Goal: Task Accomplishment & Management: Complete application form

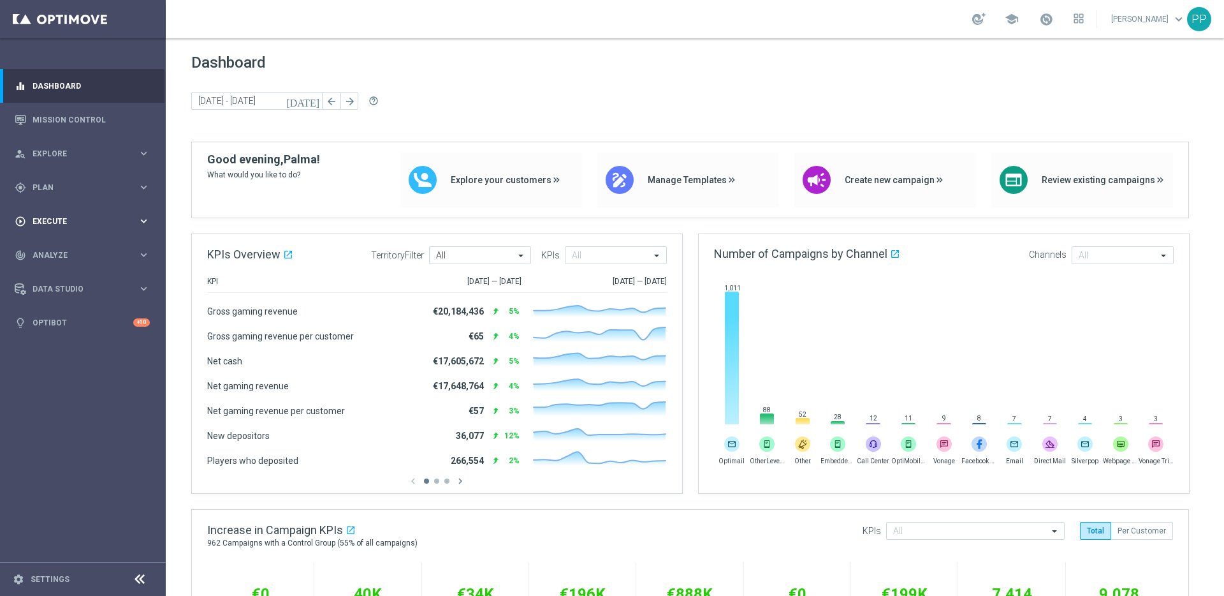
click at [45, 220] on span "Execute" at bounding box center [85, 221] width 105 height 8
click at [46, 245] on link "Campaign Builder" at bounding box center [82, 247] width 99 height 10
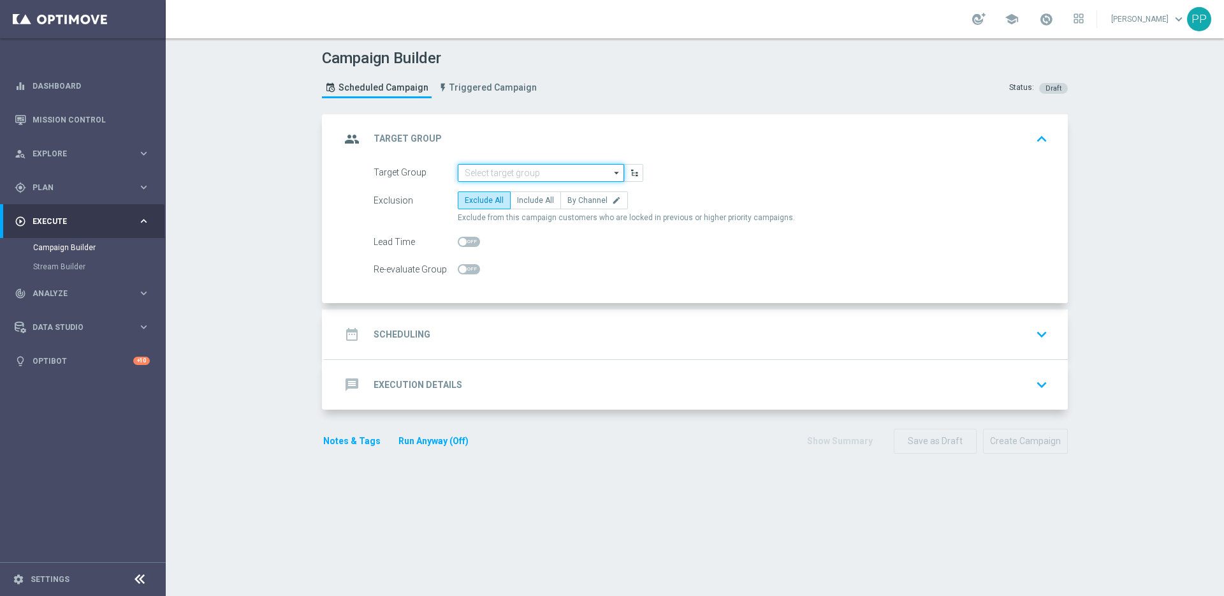
click at [544, 166] on input at bounding box center [541, 173] width 166 height 18
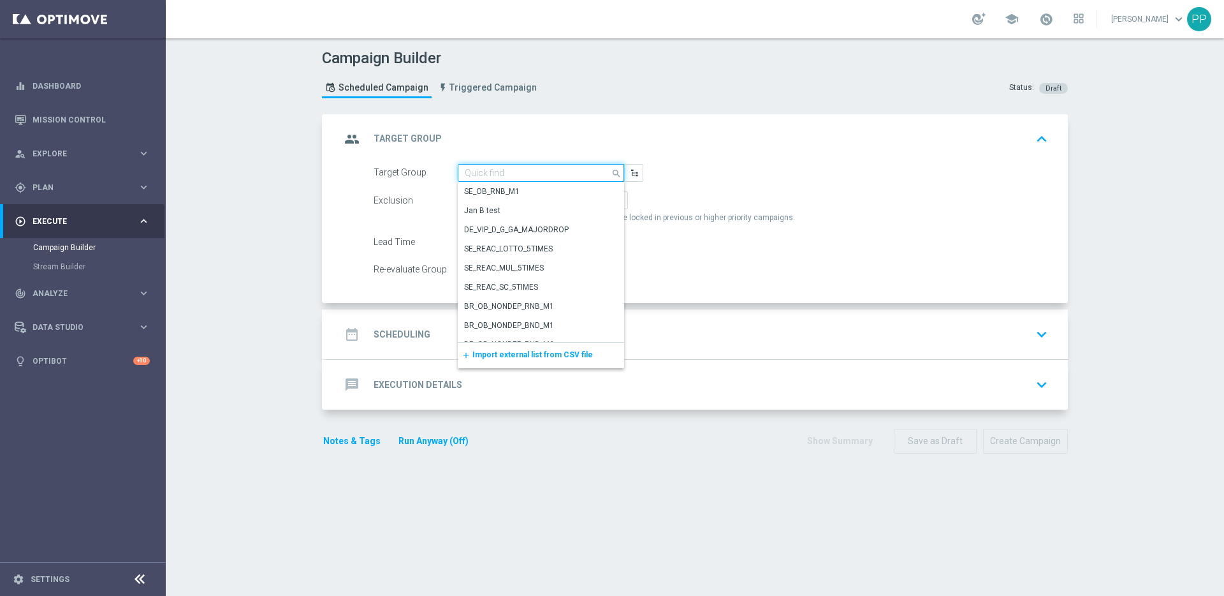
paste input "de_AT_TGT_NVIP_EM_TAC_LT__REACTIVATED_EM"
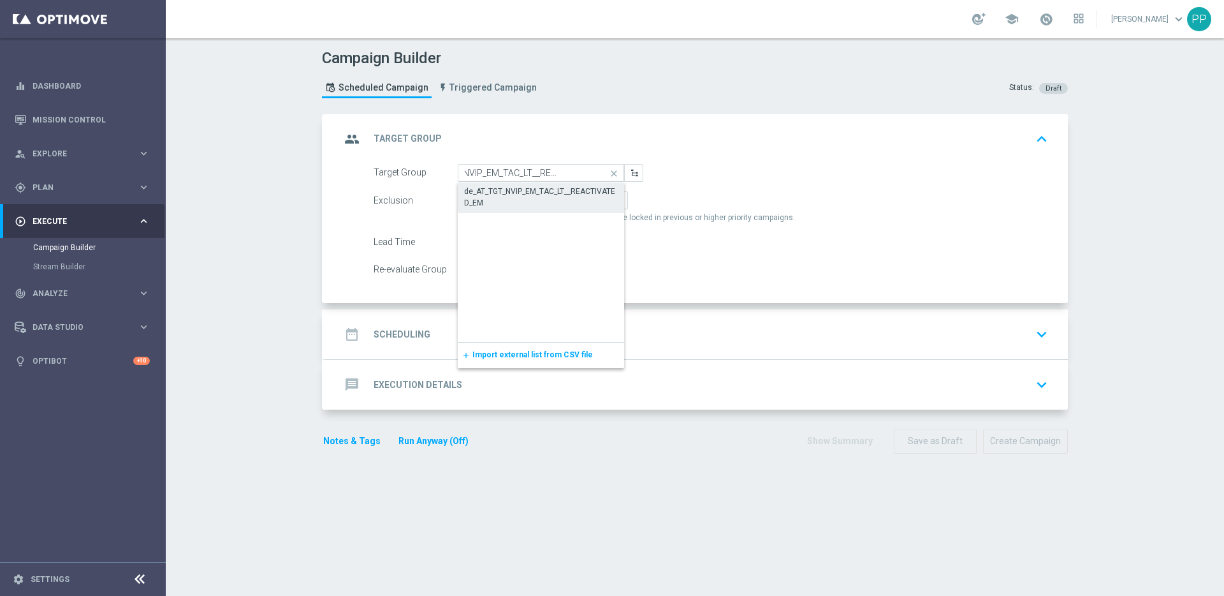
click at [490, 191] on div "de_AT_TGT_NVIP_EM_TAC_LT__REACTIVATED_EM" at bounding box center [541, 197] width 154 height 23
type input "de_AT_TGT_NVIP_EM_TAC_LT__REACTIVATED_EM"
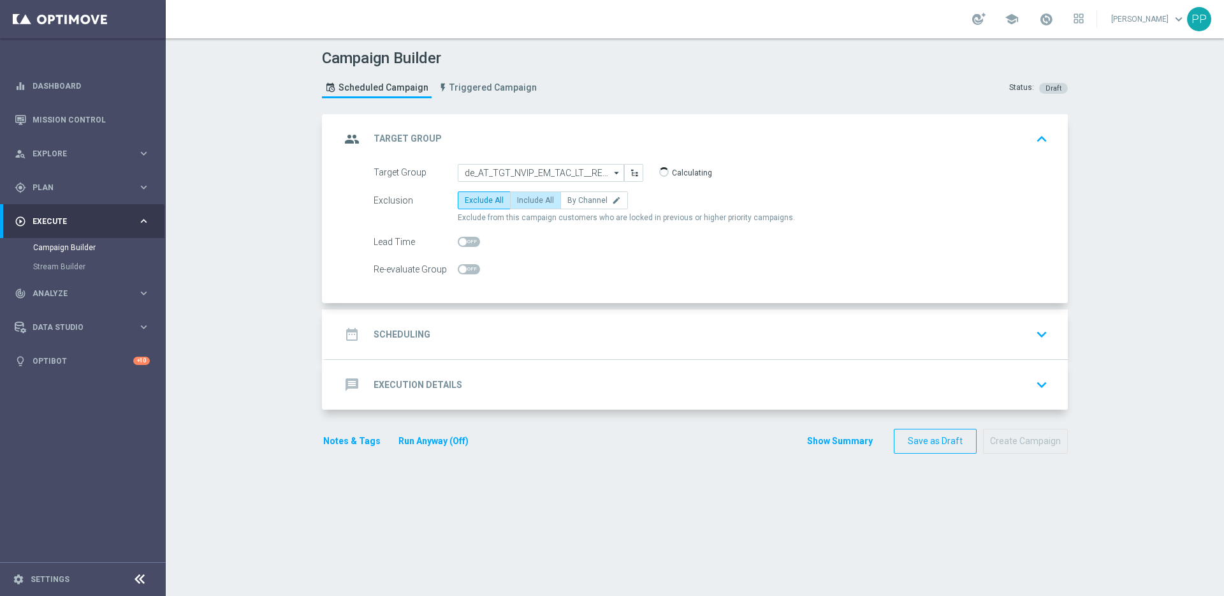
click at [518, 200] on span "Include All" at bounding box center [535, 200] width 37 height 9
click at [518, 200] on input "Include All" at bounding box center [521, 202] width 8 height 8
radio input "true"
click at [384, 326] on div "date_range Scheduling" at bounding box center [385, 334] width 90 height 23
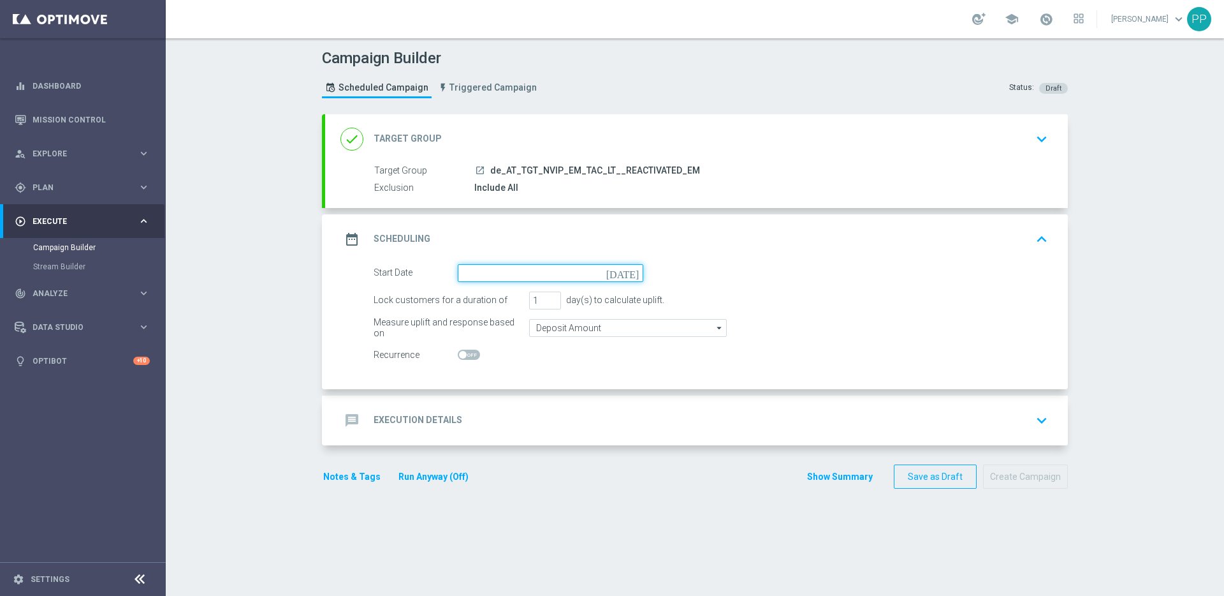
click at [494, 267] on input at bounding box center [551, 273] width 186 height 18
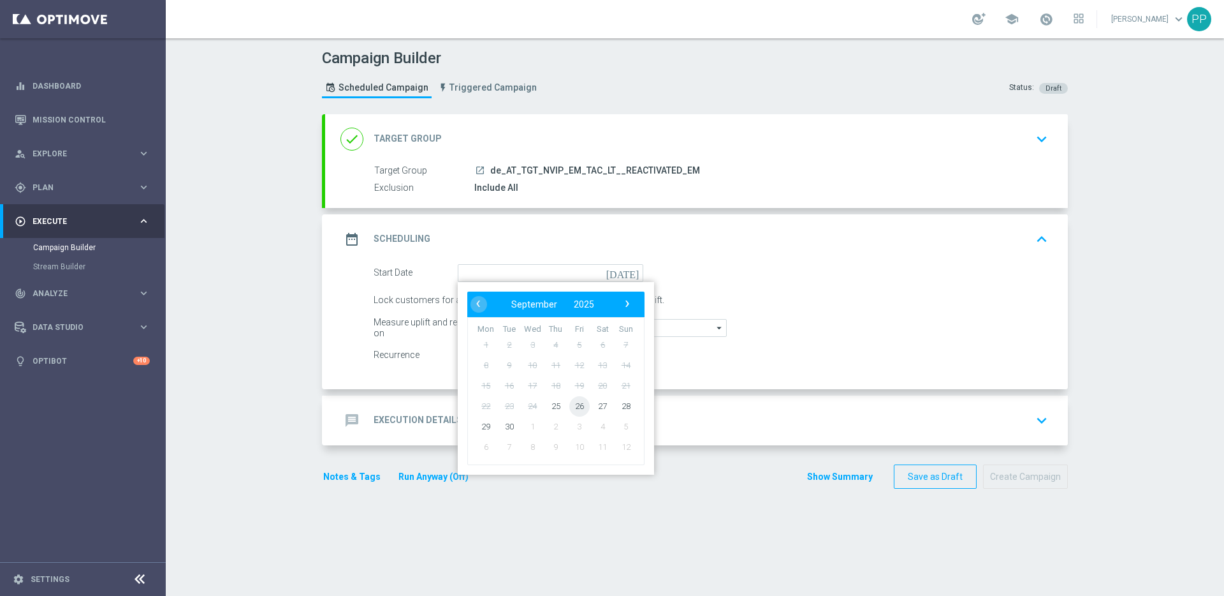
click at [569, 407] on span "26" at bounding box center [579, 405] width 20 height 20
type input "[DATE]"
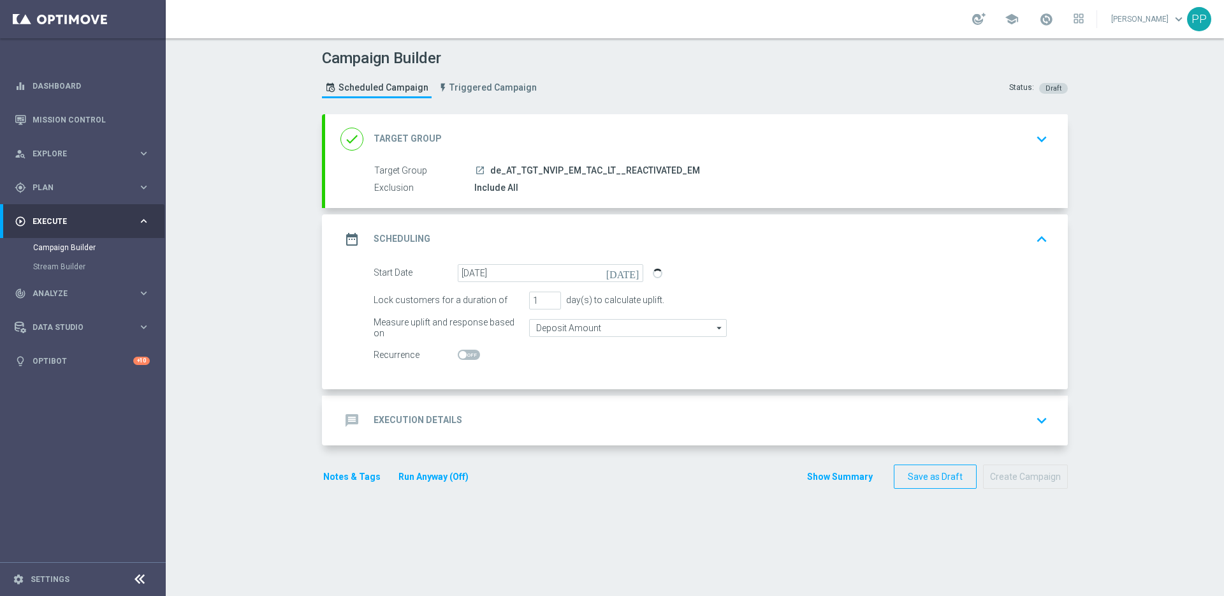
click at [386, 414] on h2 "Execution Details" at bounding box center [418, 420] width 89 height 12
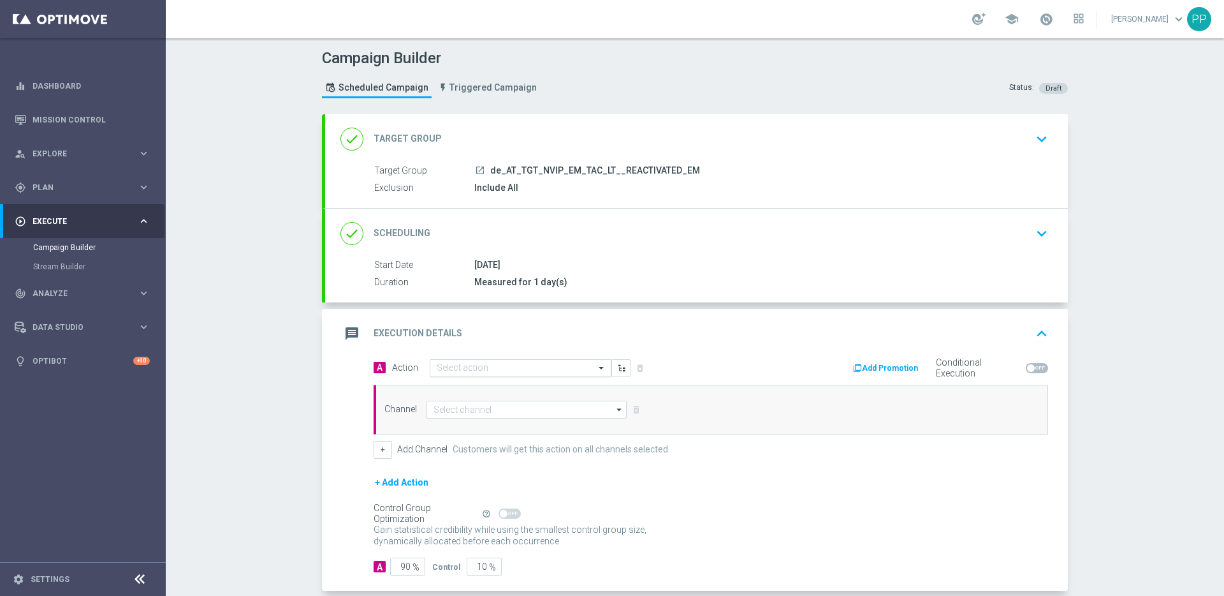
click at [441, 365] on input "text" at bounding box center [508, 368] width 142 height 11
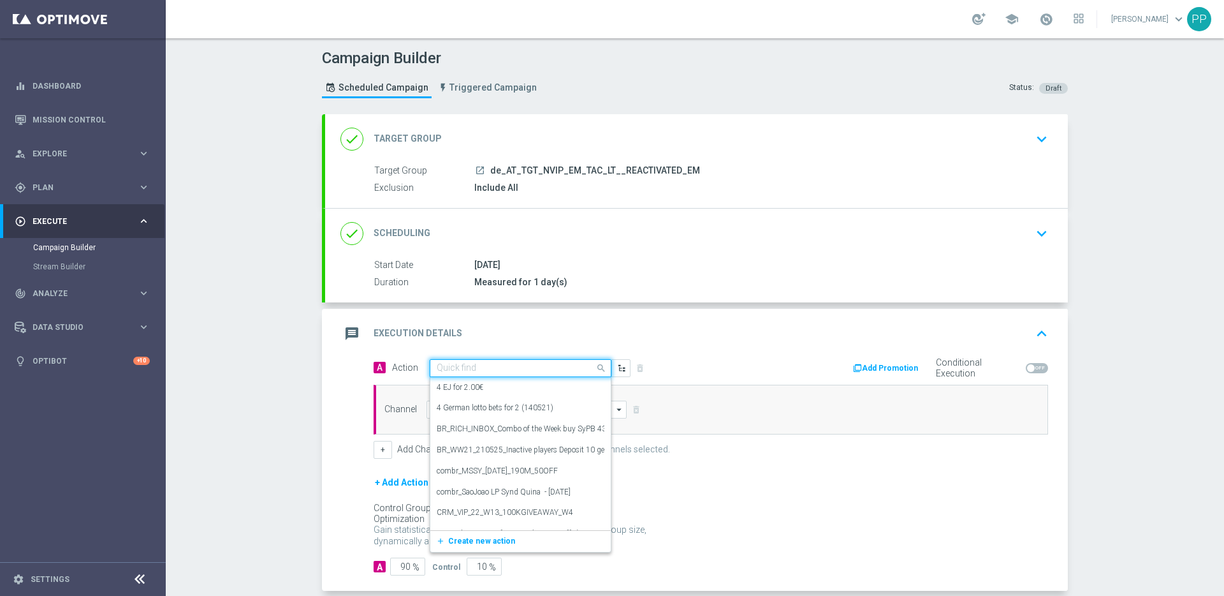
paste input "100 Extra-Chancen EuroMillions for 4,90€"
type input "100 Extra-Chancen EuroMillions for 4,90€"
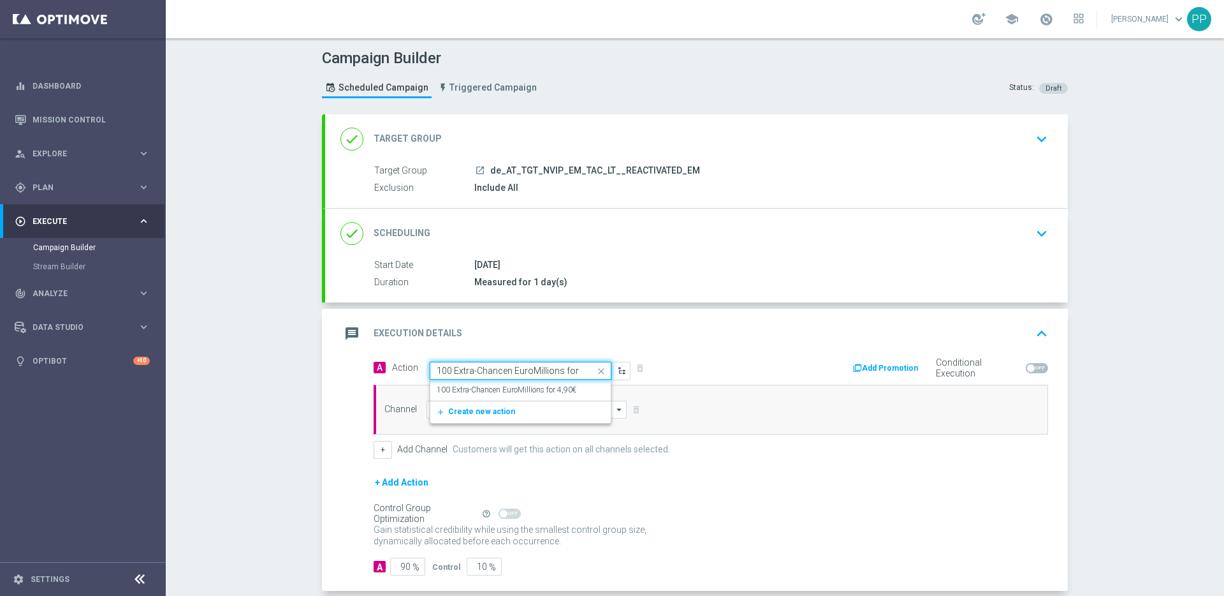
scroll to position [0, 19]
click at [458, 398] on div "100 Extra-Chancen EuroMillions for 4,90€ edit" at bounding box center [521, 389] width 168 height 21
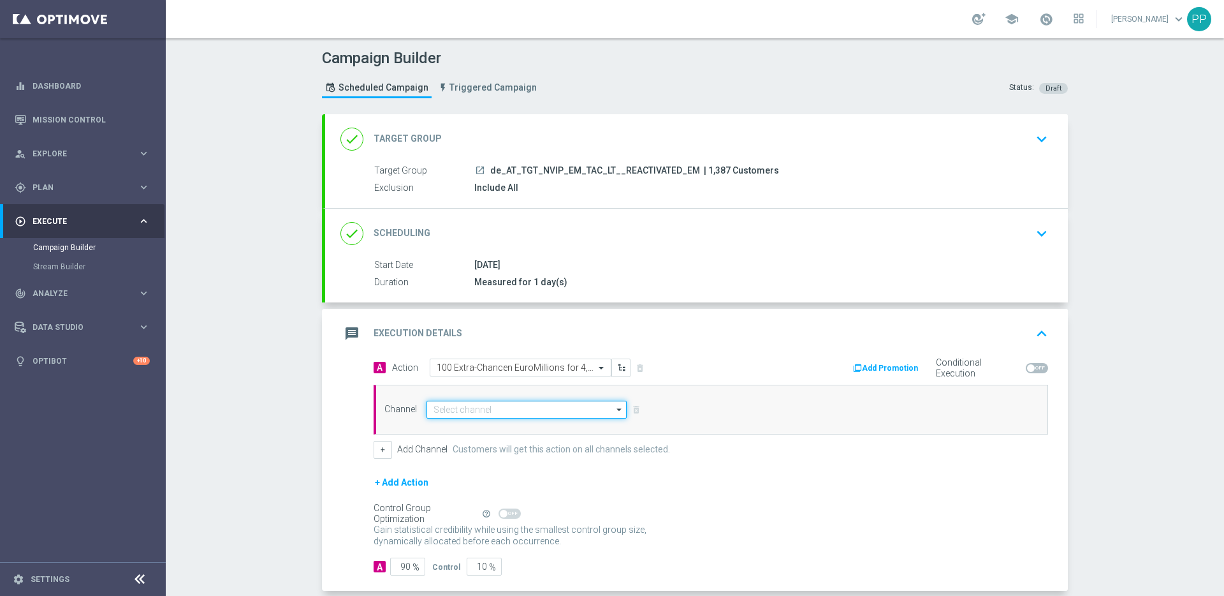
click at [459, 407] on input at bounding box center [527, 409] width 200 height 18
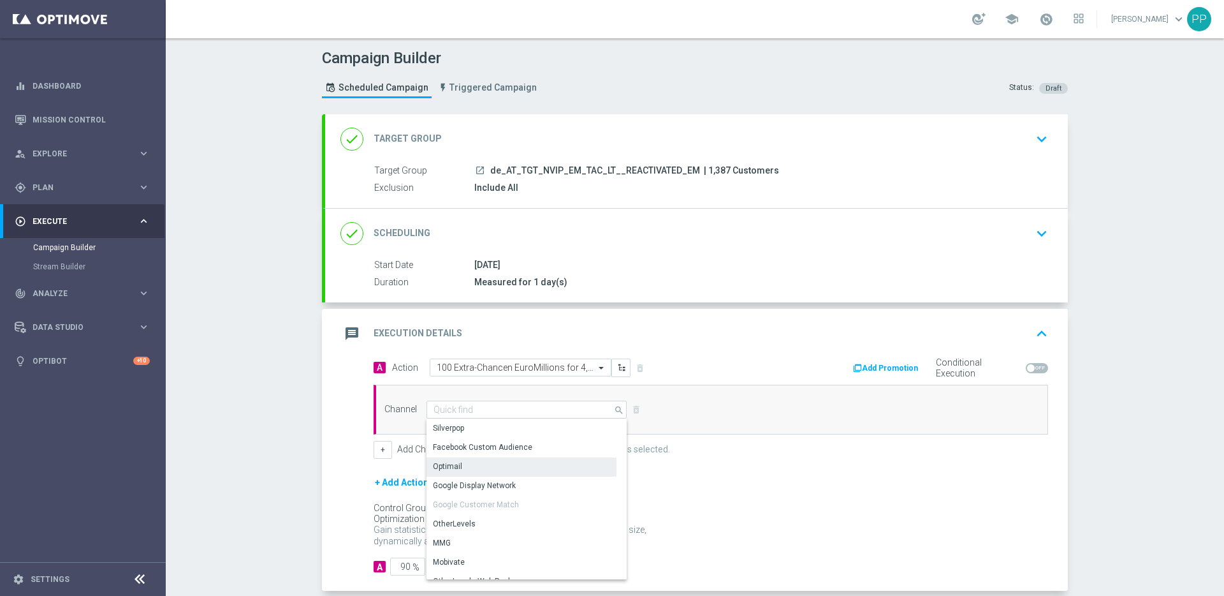
click at [453, 467] on div "Optimail" at bounding box center [447, 465] width 29 height 11
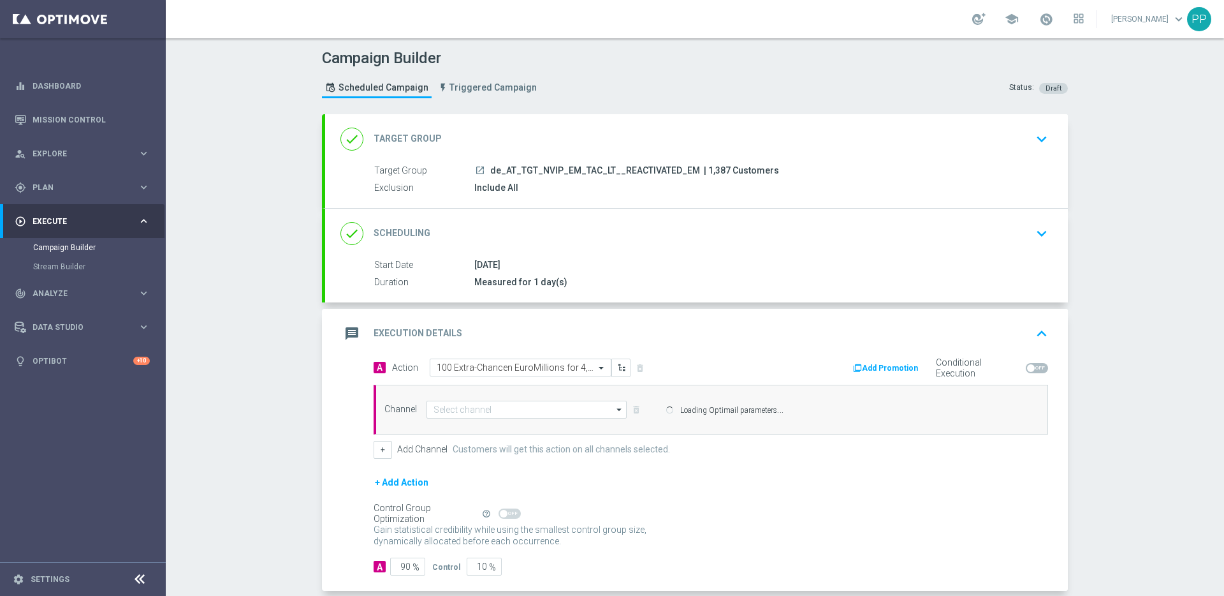
type input "Optimail"
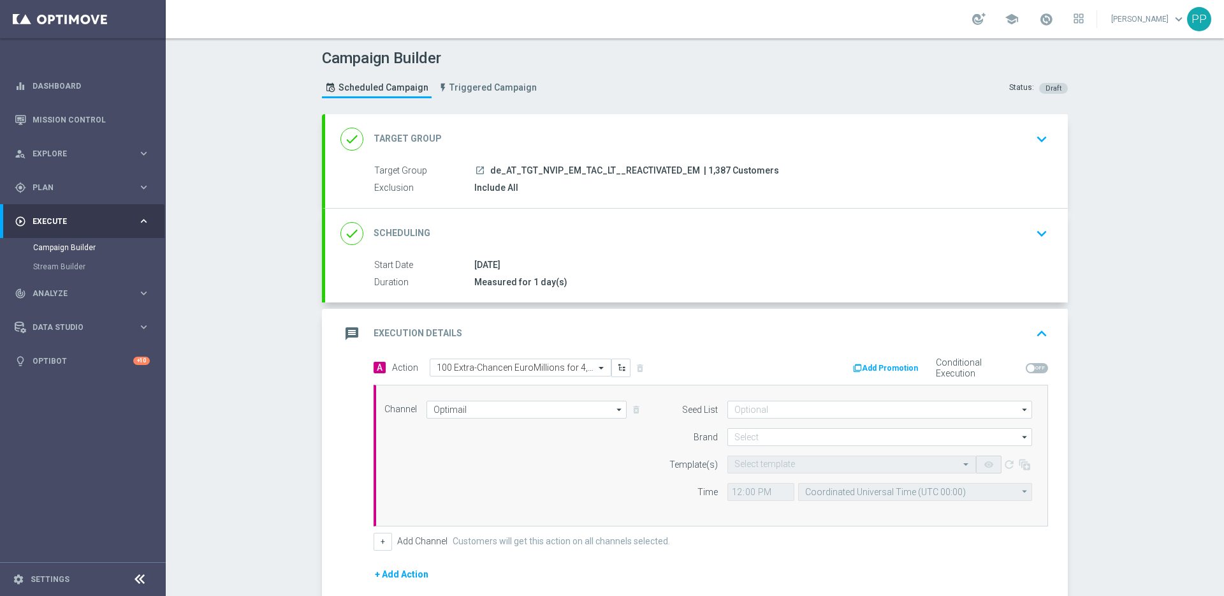
click at [707, 172] on span "| 1,387 Customers" at bounding box center [741, 170] width 75 height 11
copy span "1,387"
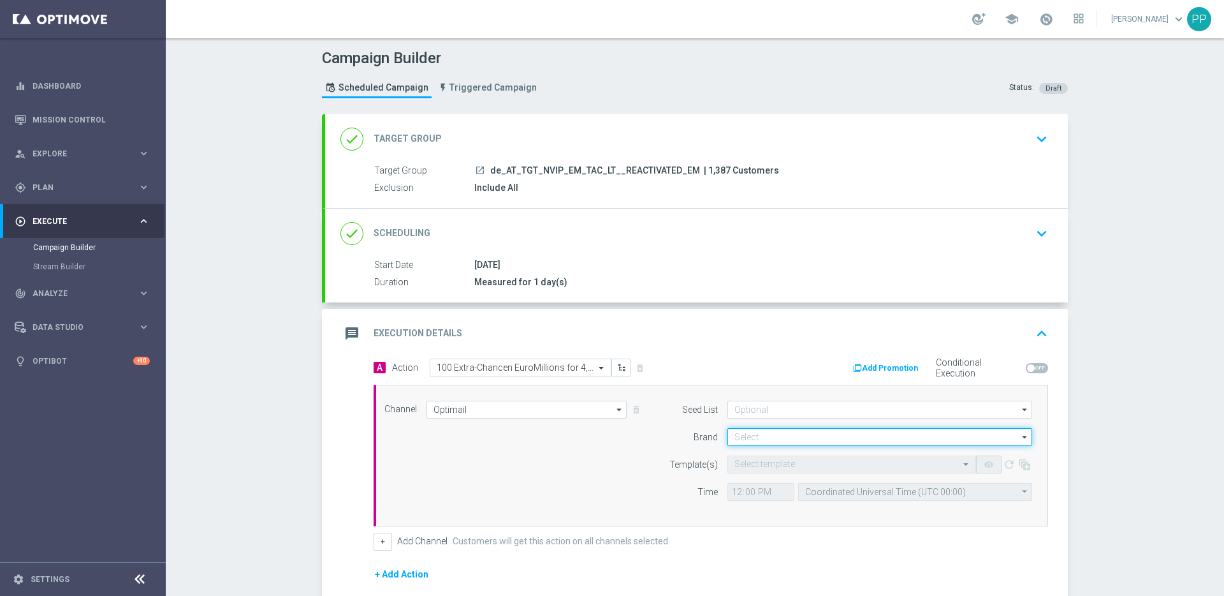
click at [759, 437] on input at bounding box center [880, 437] width 305 height 18
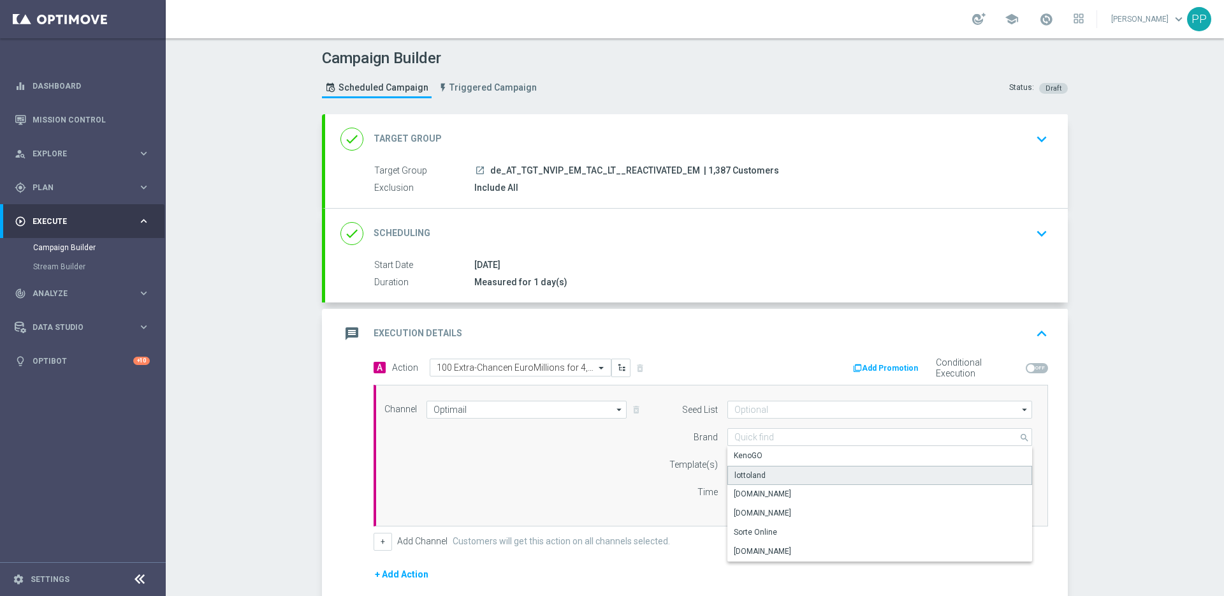
click at [742, 474] on div "lottoland" at bounding box center [750, 474] width 31 height 11
type input "lottoland"
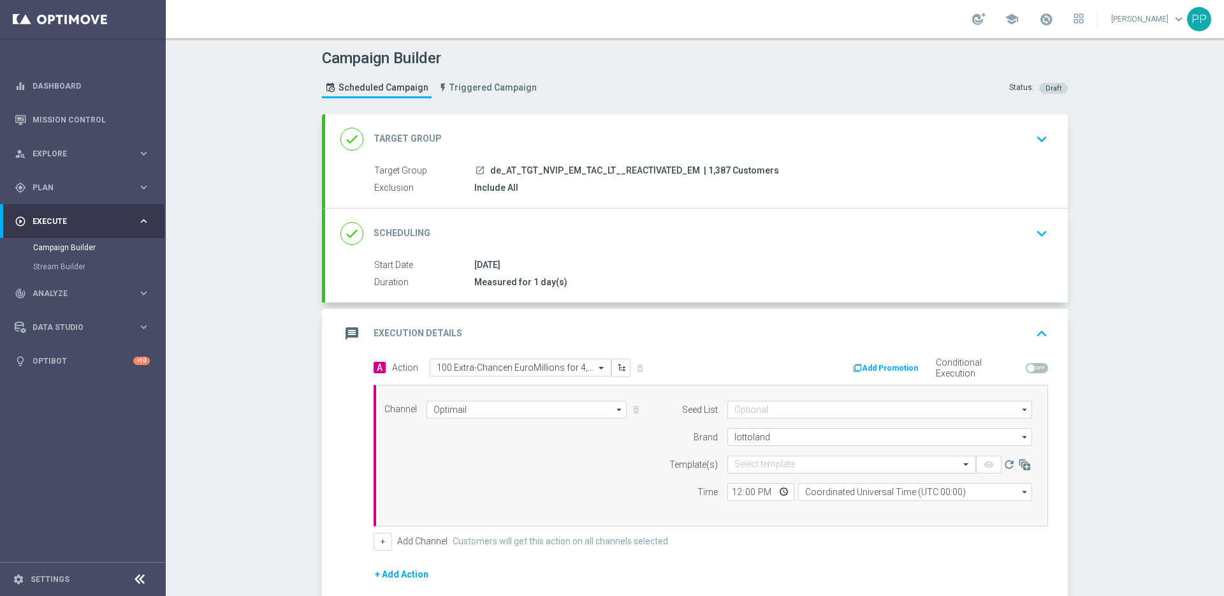
click at [735, 459] on input "text" at bounding box center [839, 464] width 209 height 11
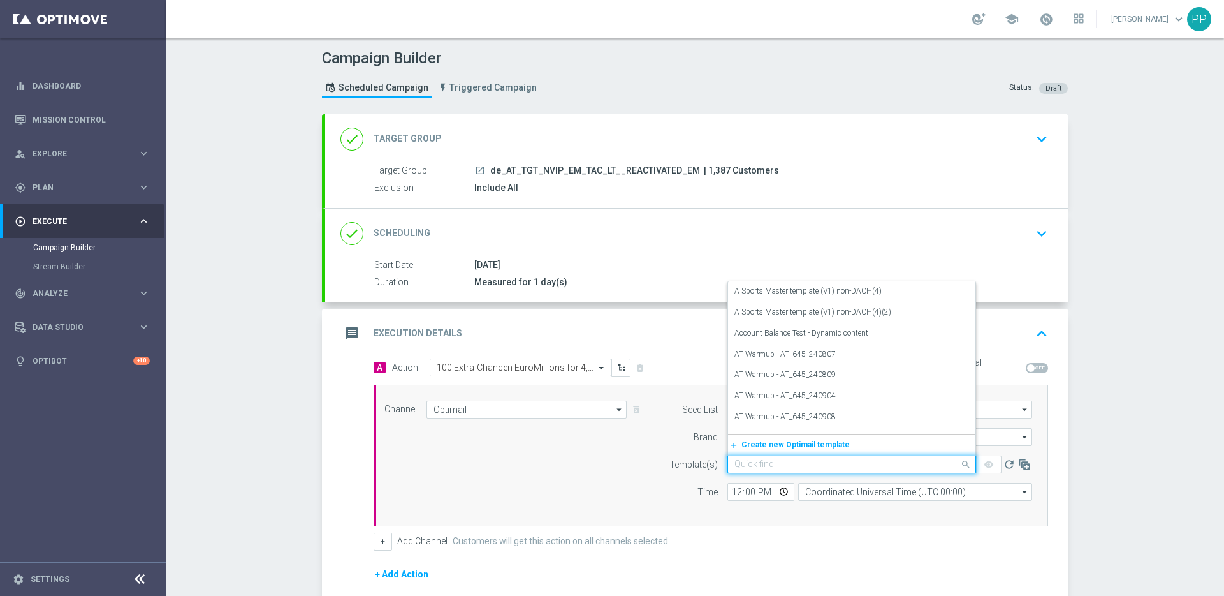
paste input "AT__EM_REACT_250926__NVIP_EMA_TAC_LT"
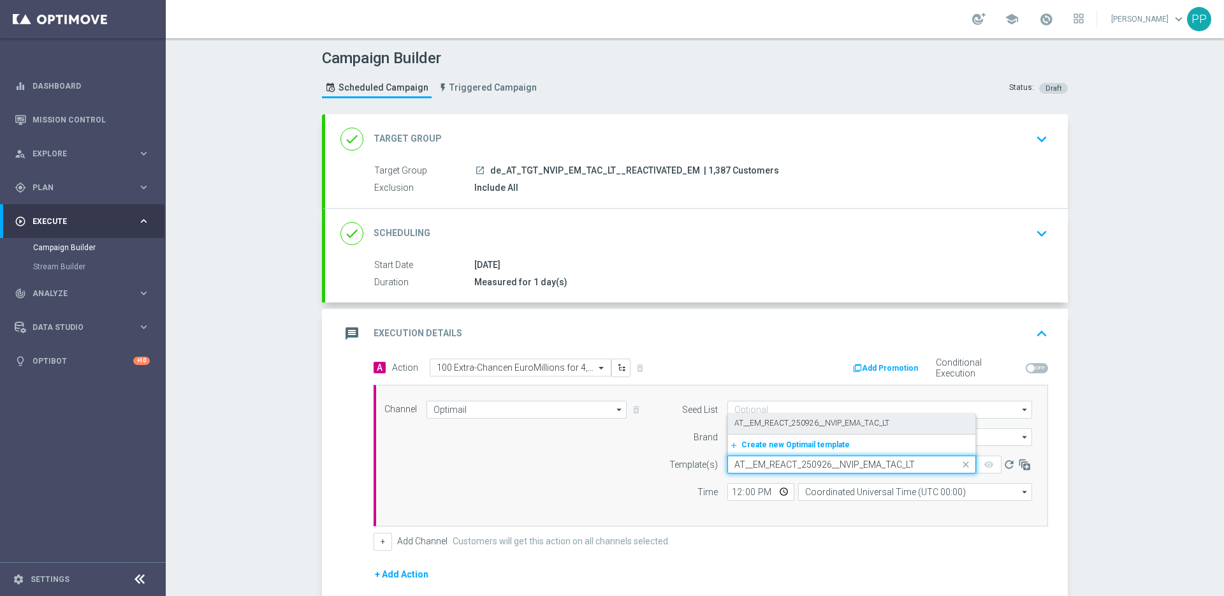
click at [736, 420] on label "AT__EM_REACT_250926__NVIP_EMA_TAC_LT" at bounding box center [812, 423] width 155 height 11
type input "AT__EM_REACT_250926__NVIP_EMA_TAC_LT"
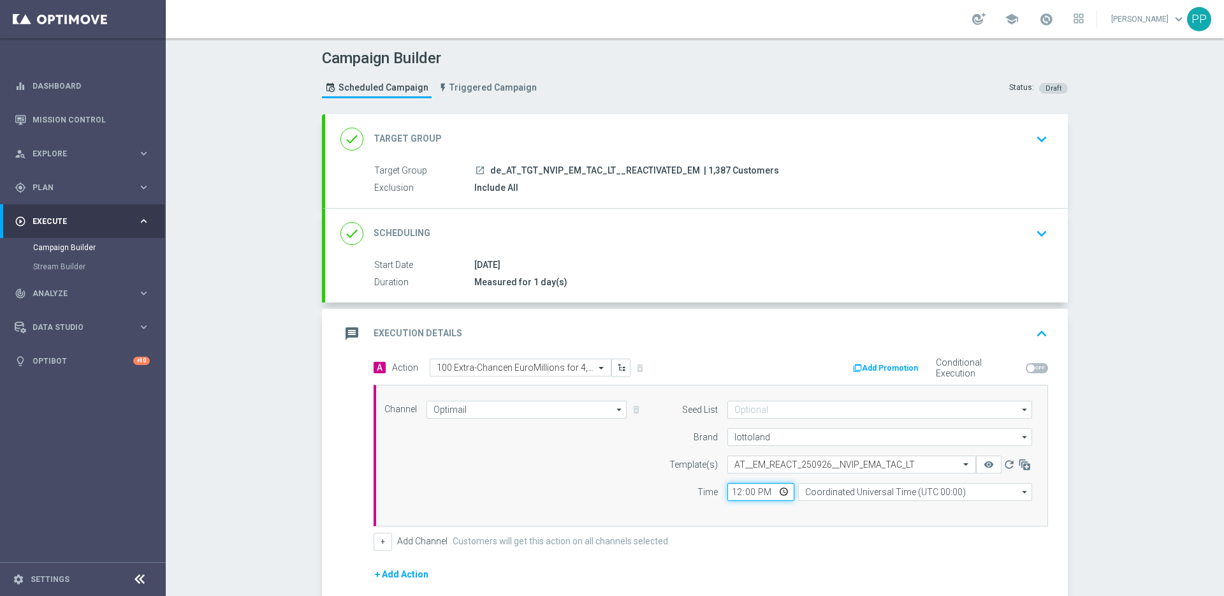
click at [729, 496] on input "12:00" at bounding box center [761, 492] width 67 height 18
type input "06:00"
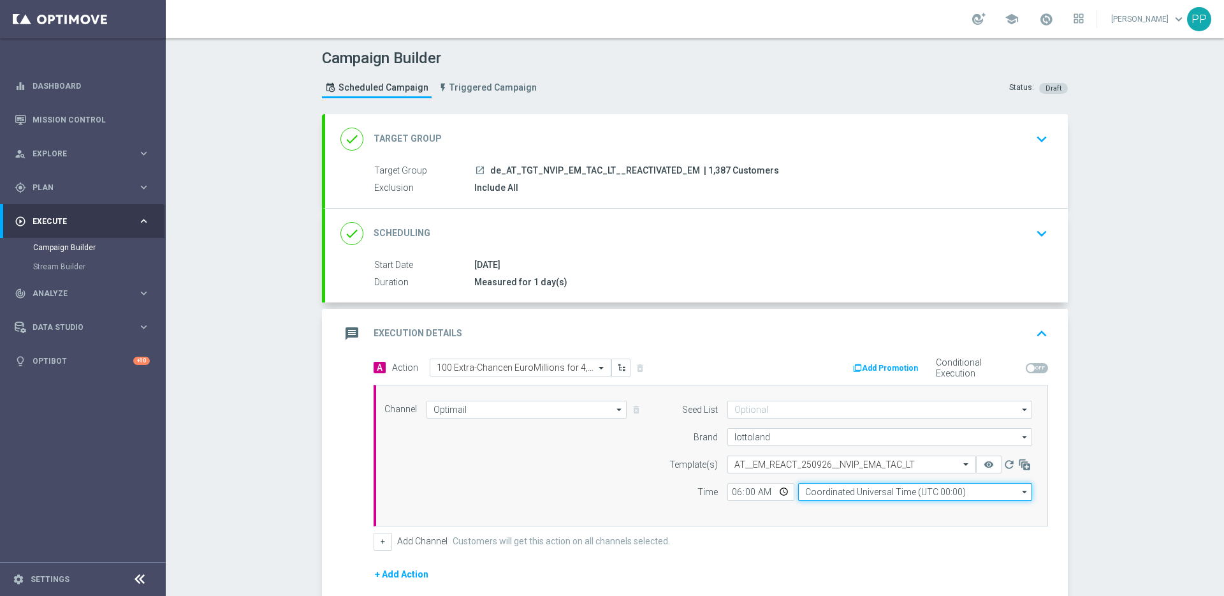
click at [828, 488] on input "Coordinated Universal Time (UTC 00:00)" at bounding box center [915, 492] width 234 height 18
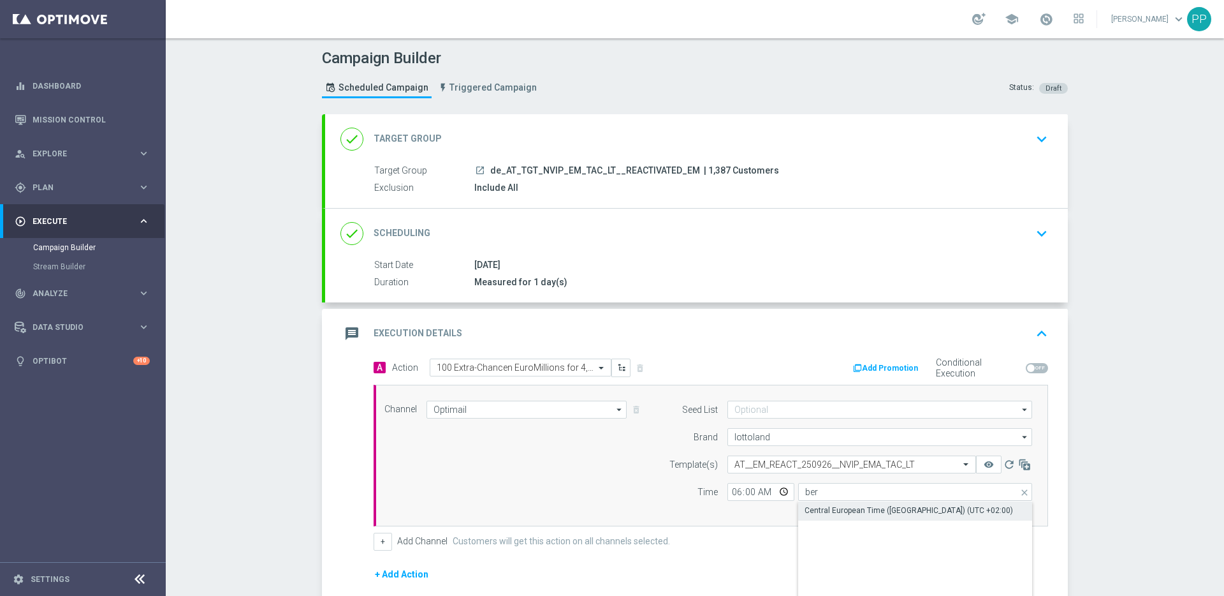
click at [839, 518] on div "Central European Time ([GEOGRAPHIC_DATA]) (UTC +02:00)" at bounding box center [915, 510] width 234 height 18
type input "Central European Time ([GEOGRAPHIC_DATA]) (UTC +02:00)"
click at [777, 539] on div "+ Add Channel Customers will get this action on all channels selected." at bounding box center [711, 541] width 675 height 18
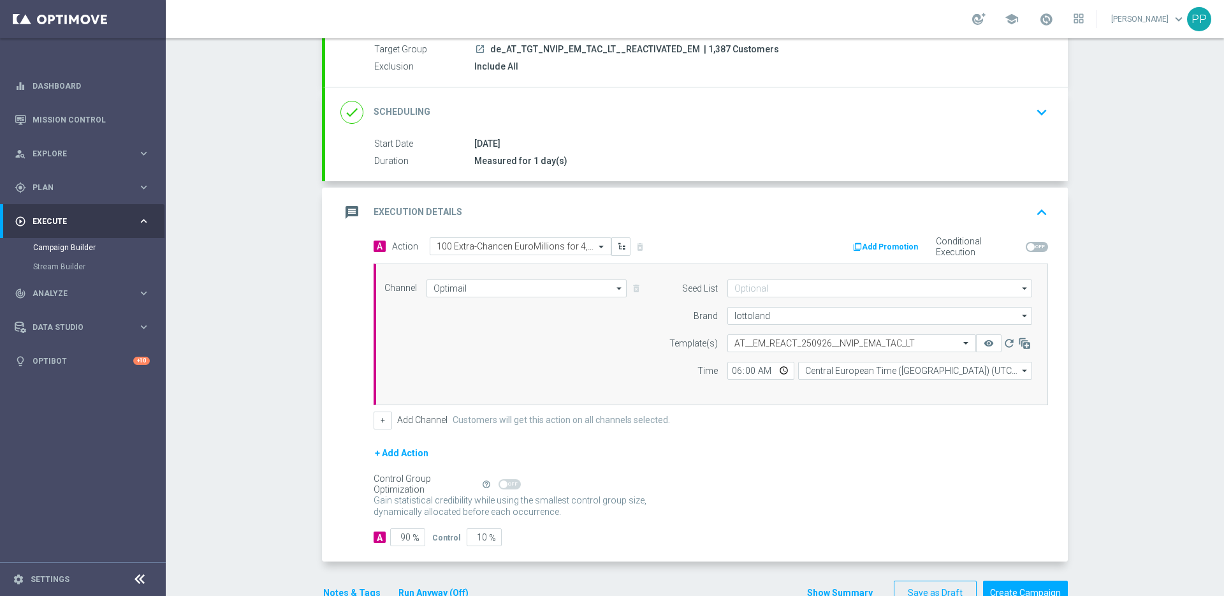
scroll to position [156, 0]
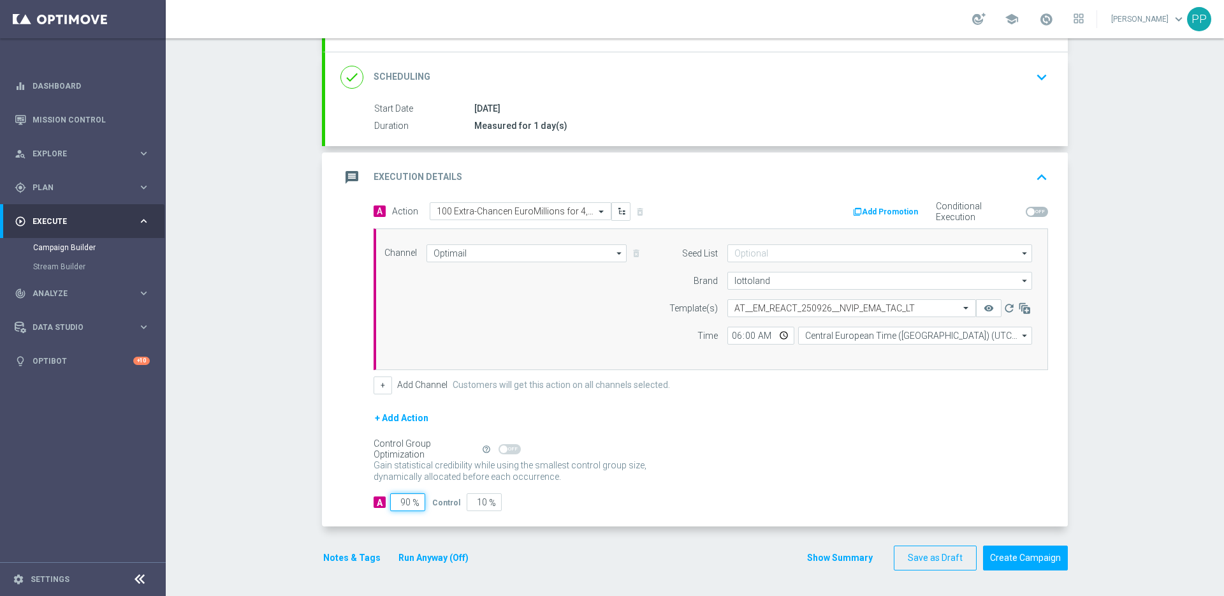
click at [406, 503] on input "90" at bounding box center [407, 502] width 35 height 18
type input "9"
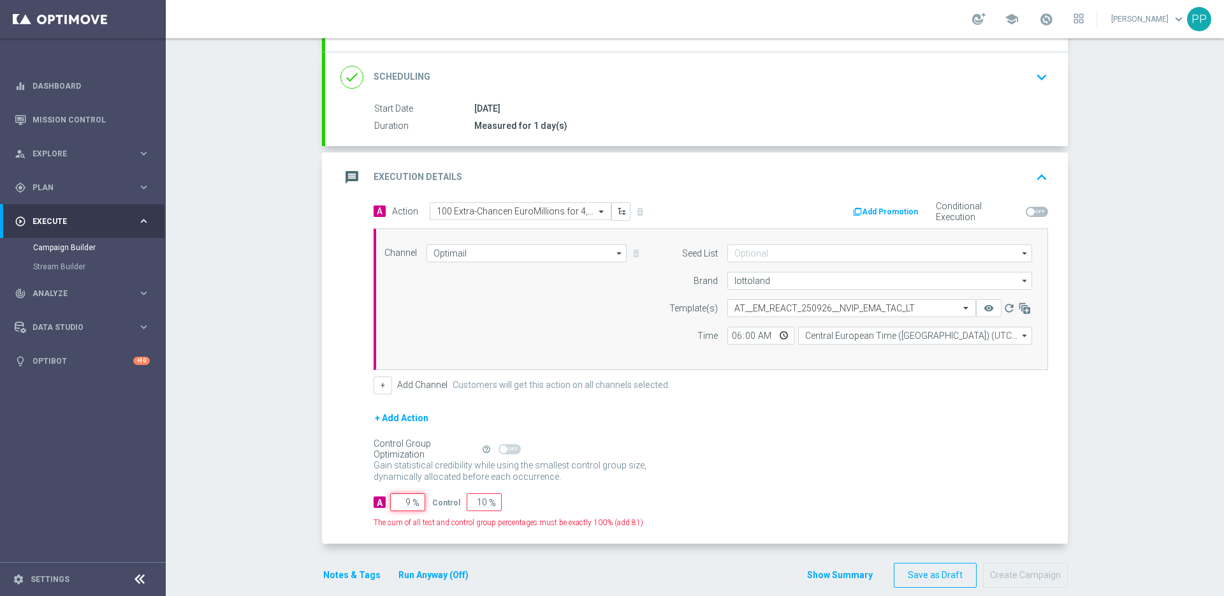
type input "91"
type input "99"
type input "1"
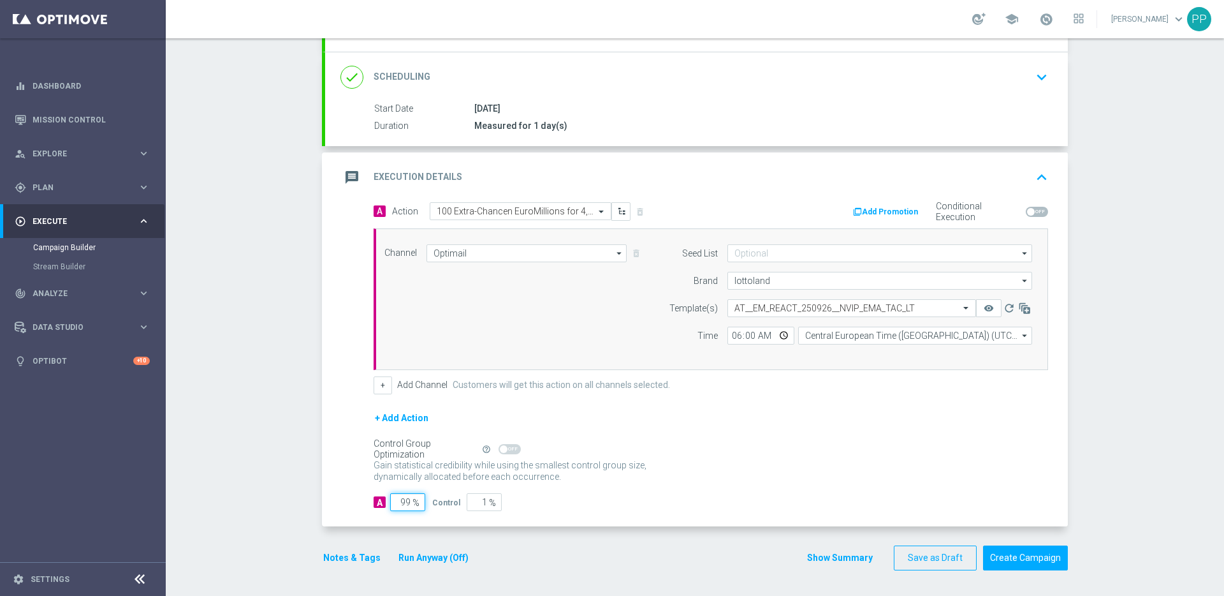
type input "9"
type input "91"
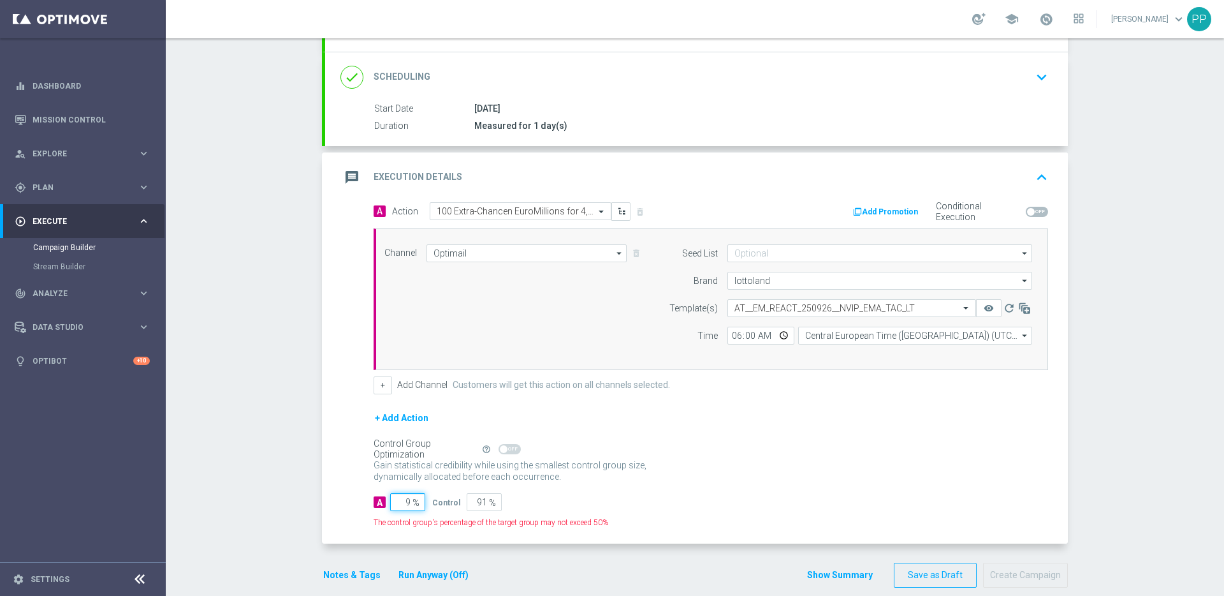
type input "98"
type input "2"
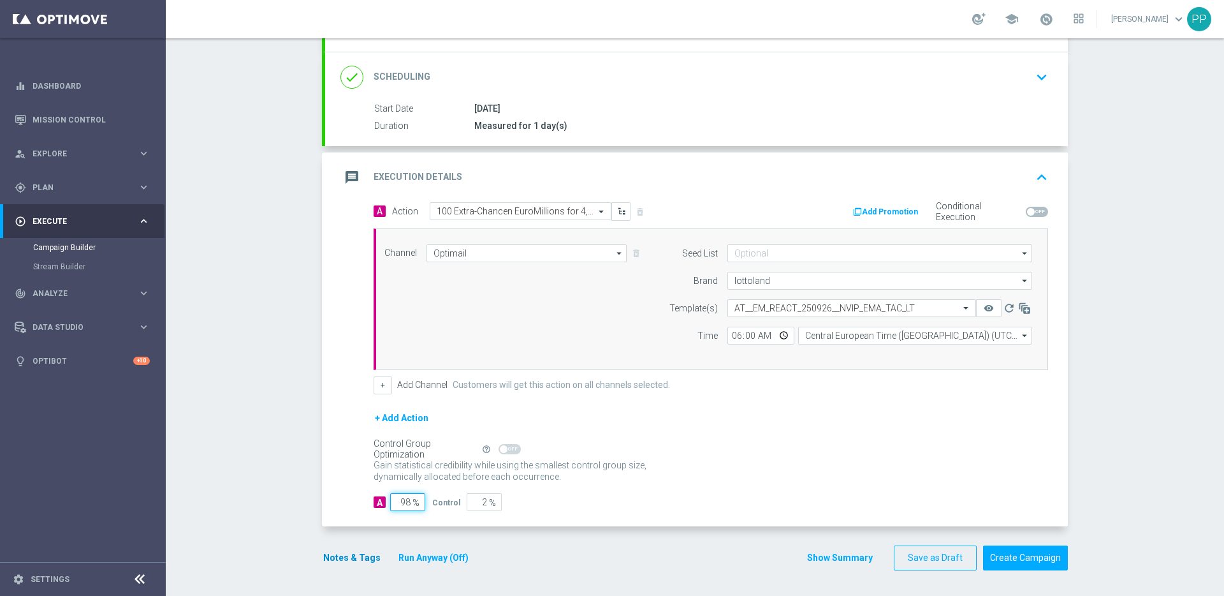
type input "98"
click at [358, 554] on button "Notes & Tags" at bounding box center [352, 558] width 60 height 16
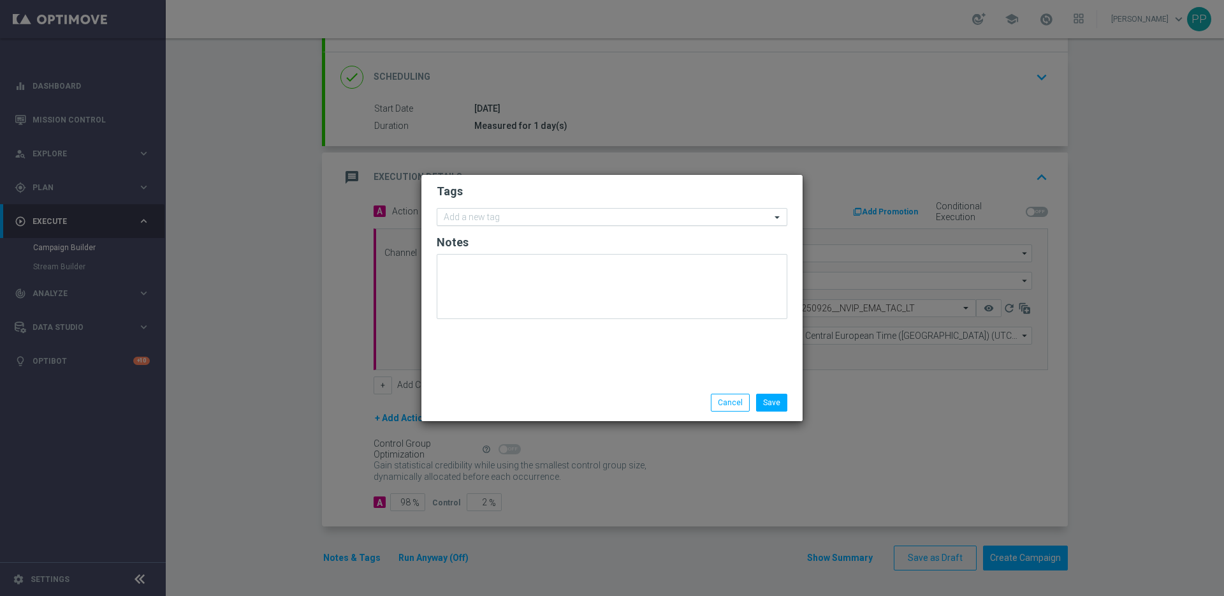
click at [515, 217] on input "text" at bounding box center [607, 217] width 327 height 11
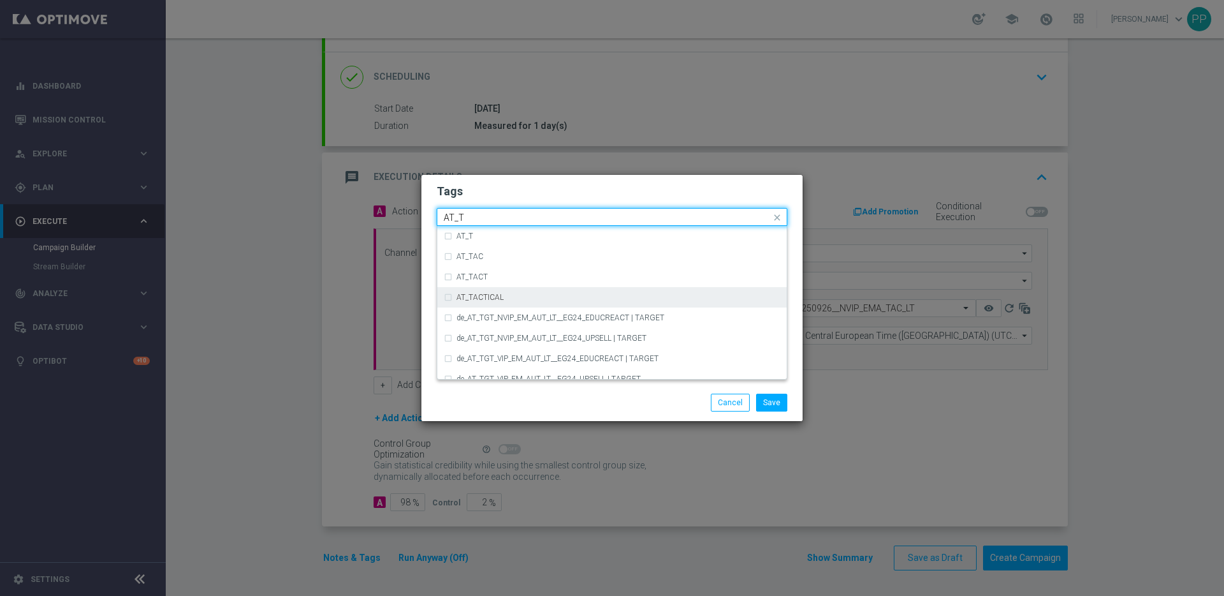
click at [513, 290] on div "AT_TACTICAL" at bounding box center [612, 297] width 337 height 20
type input "AT_T"
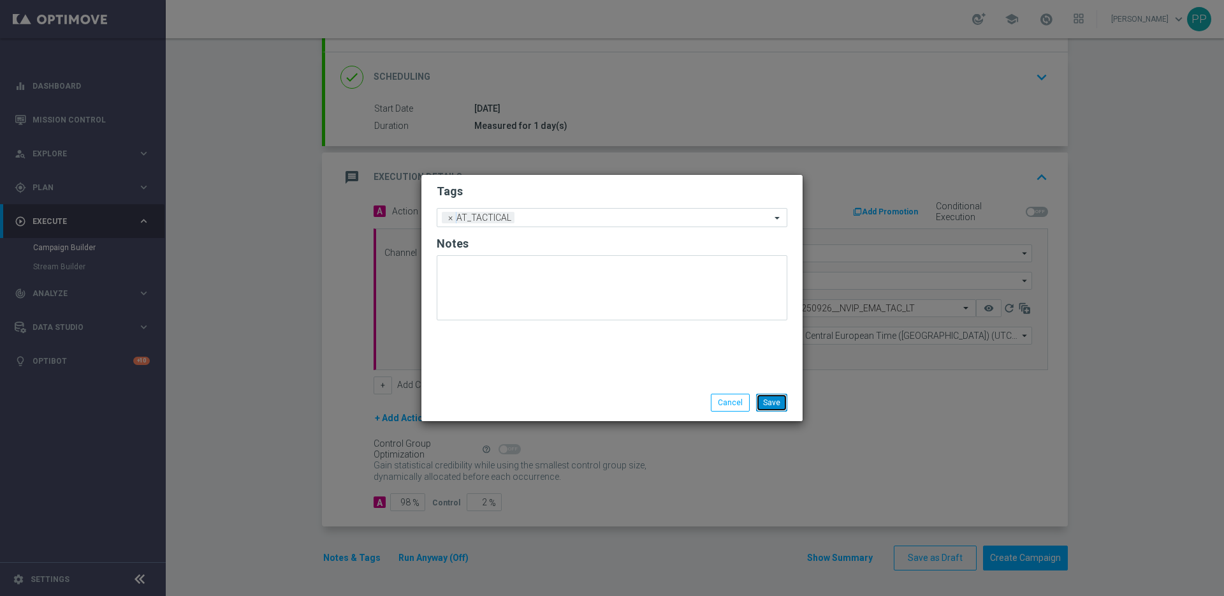
click at [765, 404] on button "Save" at bounding box center [771, 402] width 31 height 18
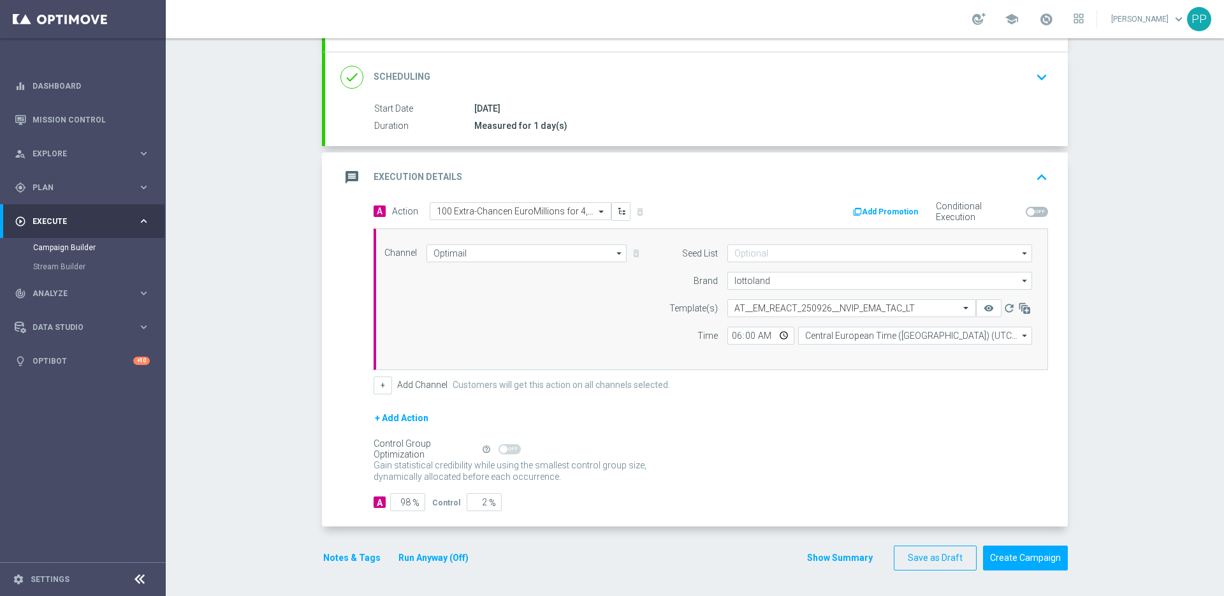
click at [426, 558] on button "Run Anyway (Off)" at bounding box center [433, 558] width 73 height 16
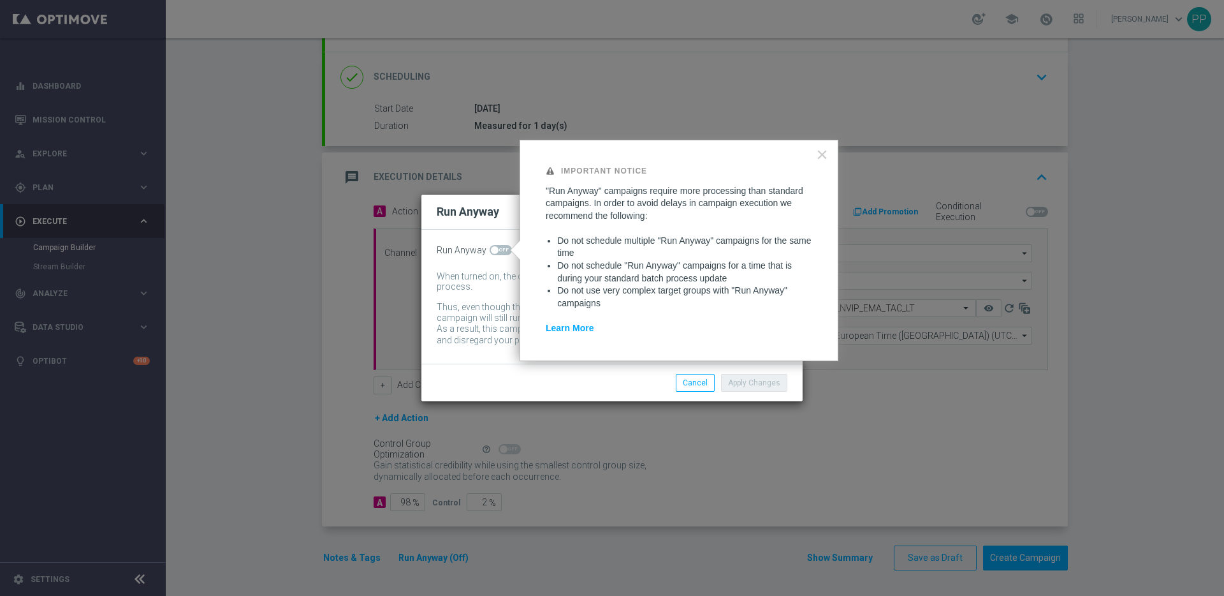
click at [499, 250] on span at bounding box center [501, 250] width 22 height 10
click at [499, 250] on input "checkbox" at bounding box center [501, 250] width 22 height 10
checkbox input "true"
click at [758, 388] on button "Apply Changes" at bounding box center [754, 383] width 66 height 18
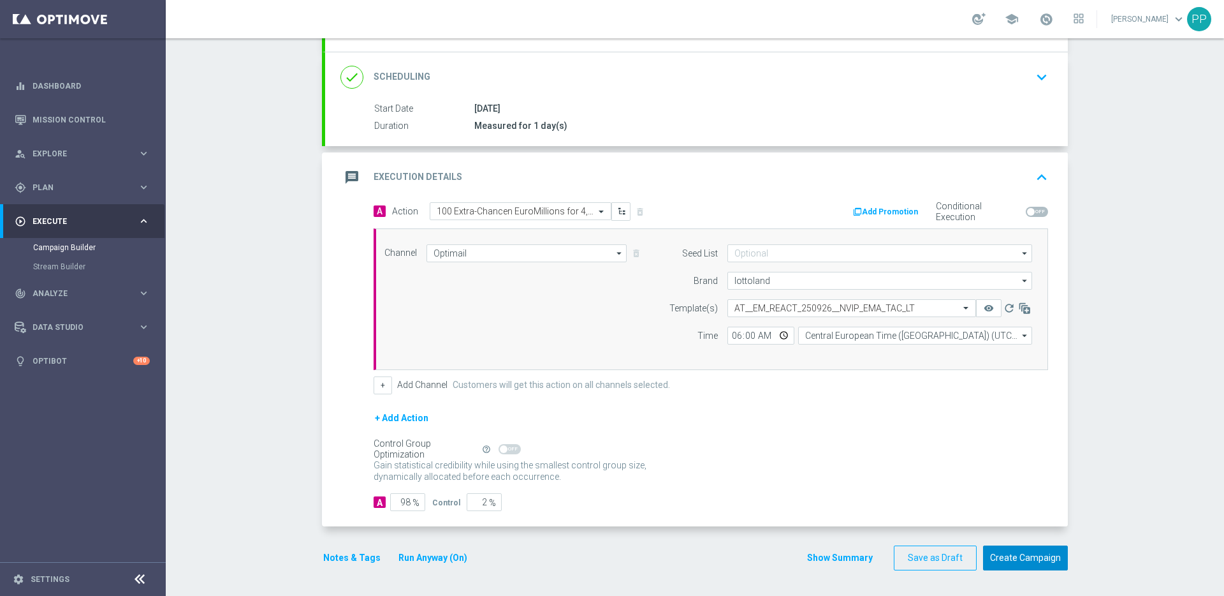
click at [1024, 555] on button "Create Campaign" at bounding box center [1025, 557] width 85 height 25
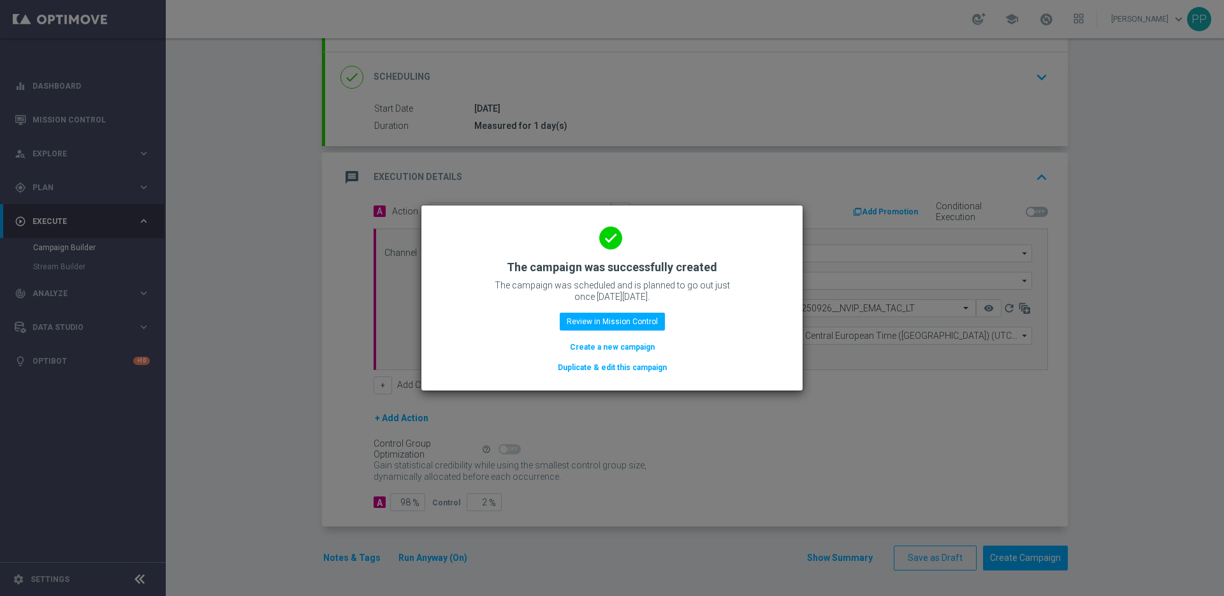
click at [602, 366] on button "Duplicate & edit this campaign" at bounding box center [613, 367] width 112 height 14
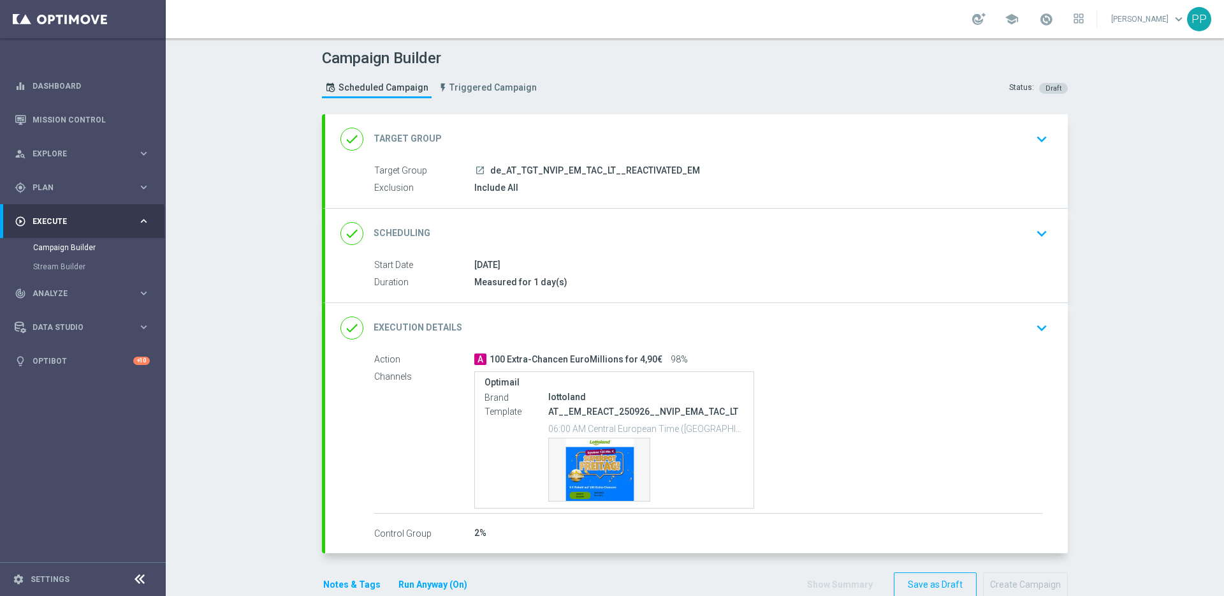
click at [536, 145] on div "done Target Group keyboard_arrow_down" at bounding box center [696, 139] width 712 height 24
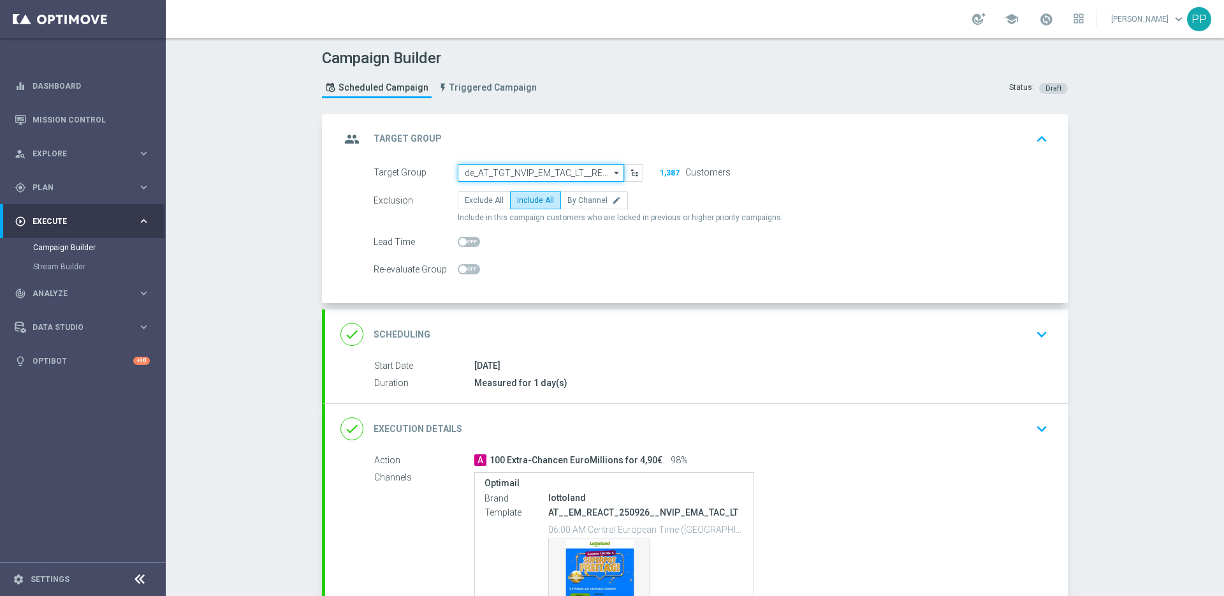
click at [483, 172] on input "de_AT_TGT_NVIP_EM_TAC_LT__REACTIVATED_EM" at bounding box center [541, 173] width 166 height 18
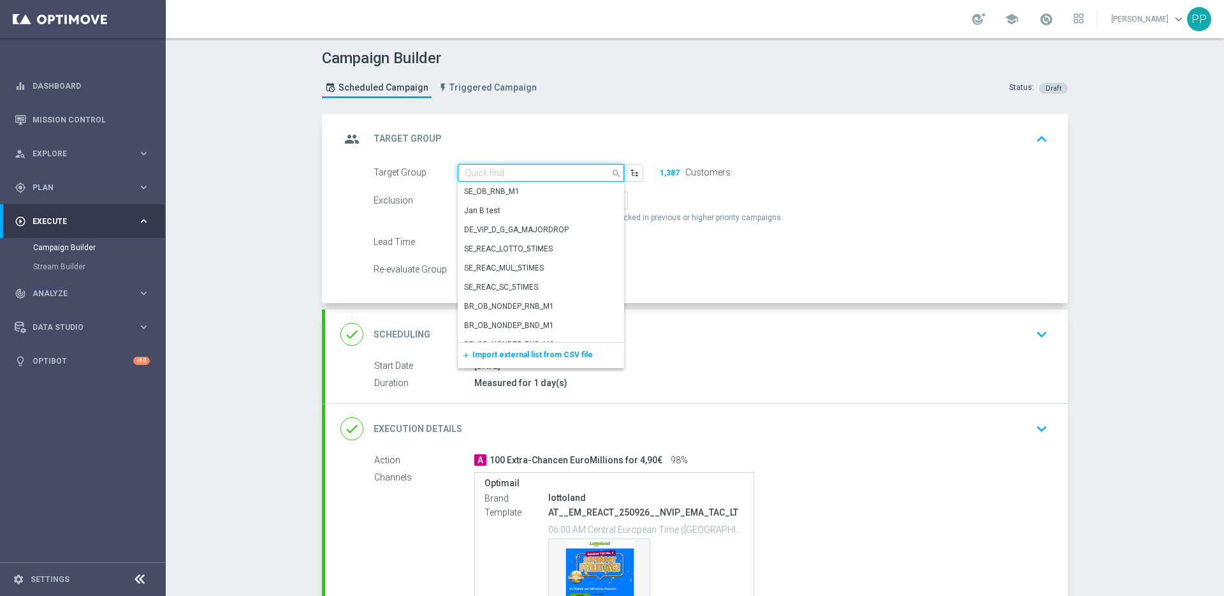
paste input "de_AT_TGT_NVIP_EM_TAC_LT__CHURNED_EM"
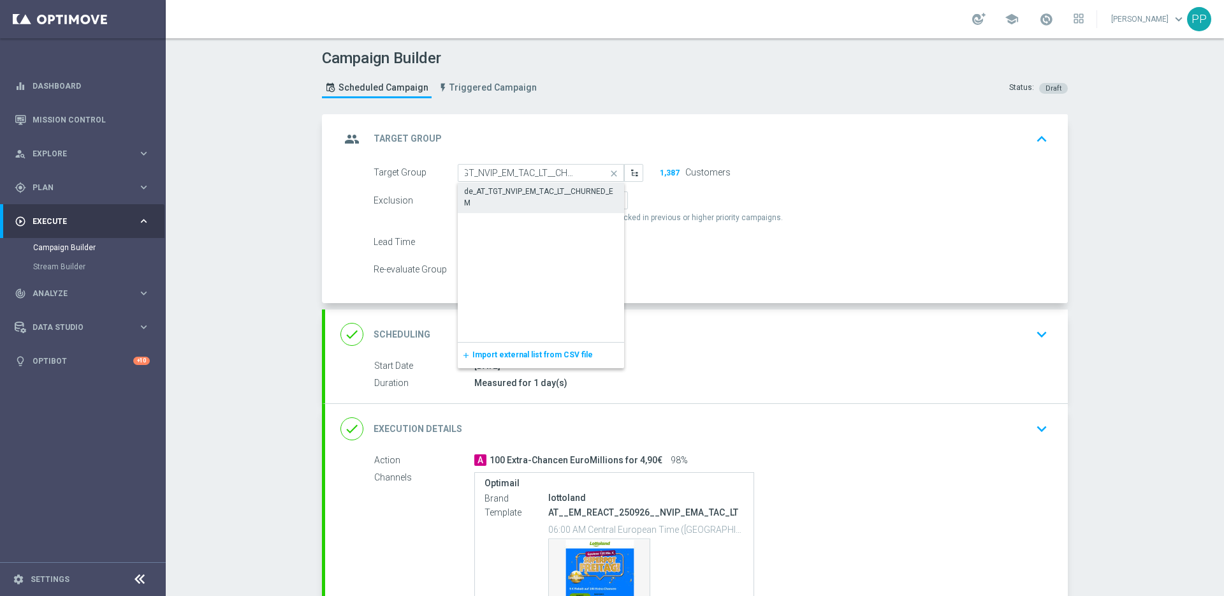
click at [488, 195] on div "de_AT_TGT_NVIP_EM_TAC_LT__CHURNED_EM" at bounding box center [541, 197] width 154 height 23
type input "de_AT_TGT_NVIP_EM_TAC_LT__CHURNED_EM"
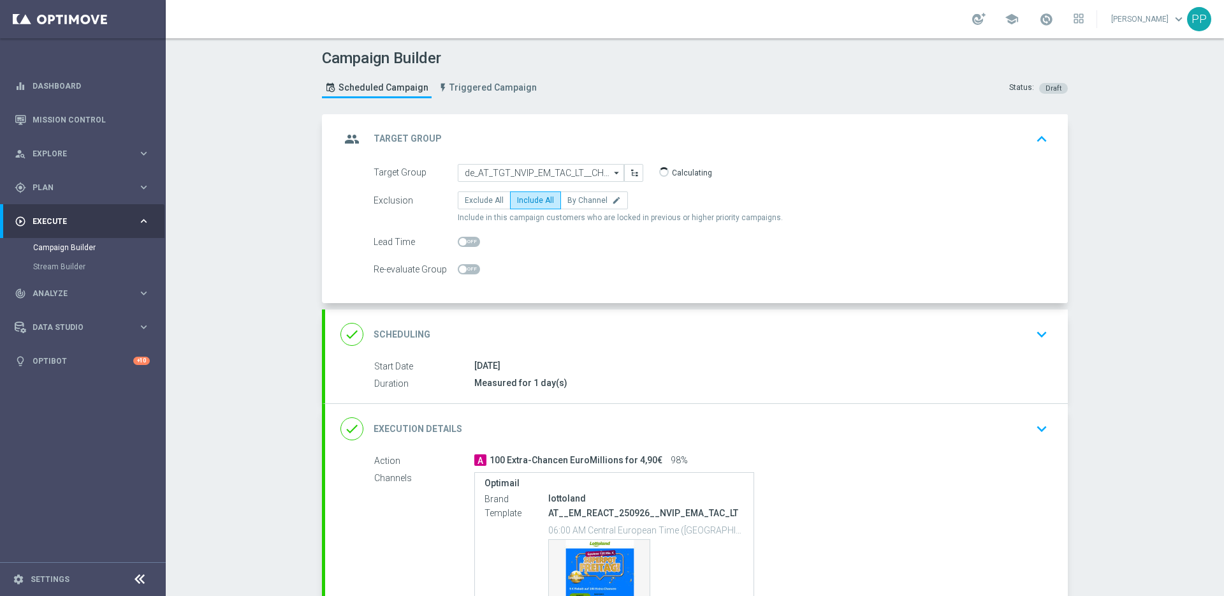
click at [700, 425] on div "done Execution Details keyboard_arrow_down" at bounding box center [696, 428] width 712 height 24
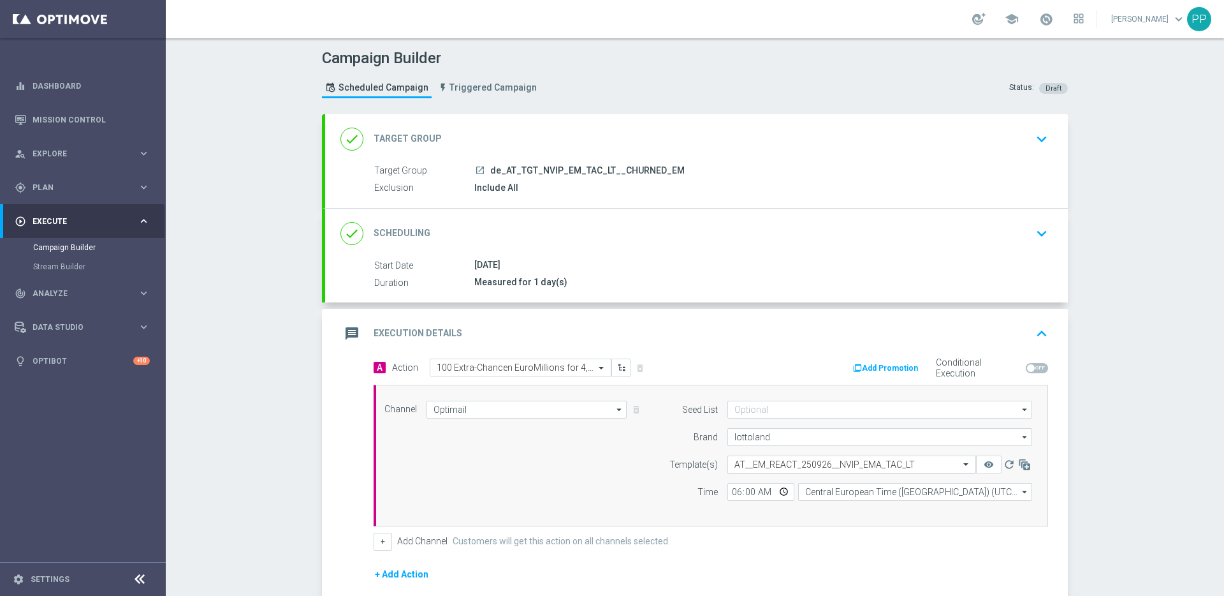
click at [787, 462] on input "text" at bounding box center [839, 464] width 209 height 11
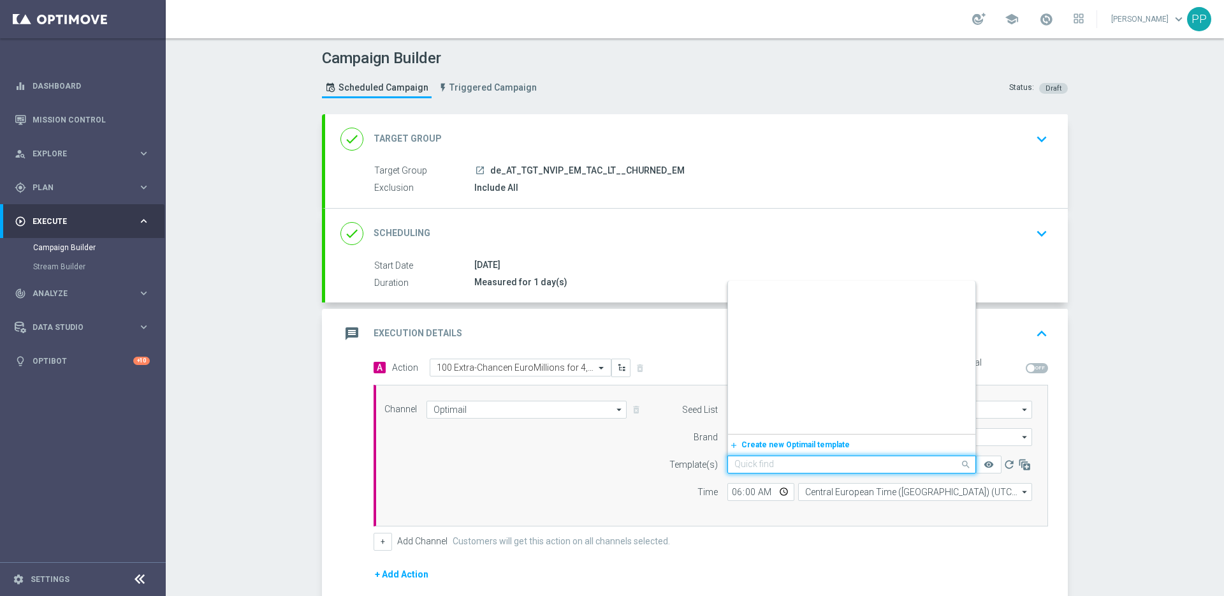
paste input "AT__EM_REACT_250926__NVIP_EMA_TAC_LT"
type input "AT__EM_REACT_250926__NVIP_EMA_TAC_LT"
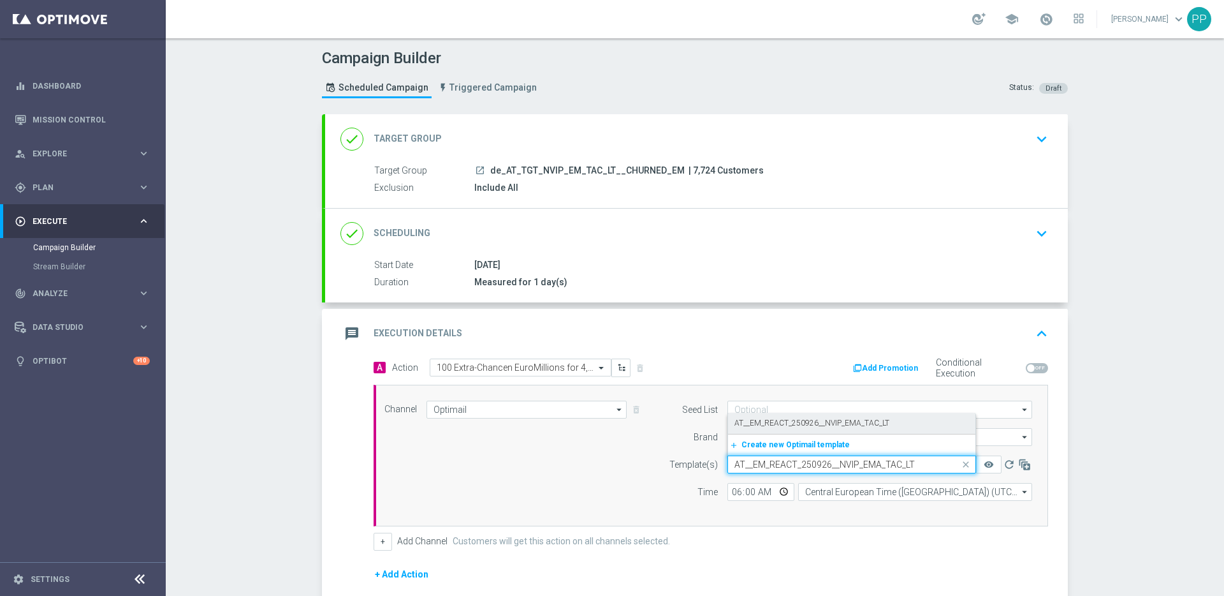
click at [759, 424] on label "AT__EM_REACT_250926__NVIP_EMA_TAC_LT" at bounding box center [812, 423] width 155 height 11
click at [775, 549] on div "+ Add Channel Customers will get this action on all channels selected." at bounding box center [711, 541] width 675 height 18
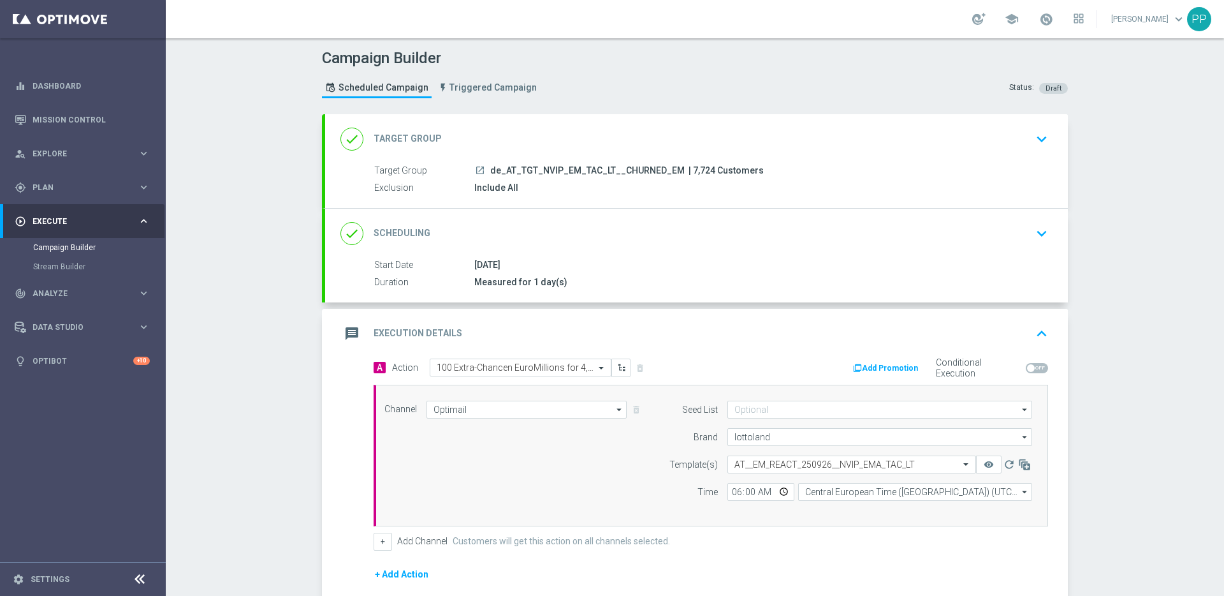
click at [689, 170] on span "| 7,724 Customers" at bounding box center [726, 170] width 75 height 11
copy span "7,724"
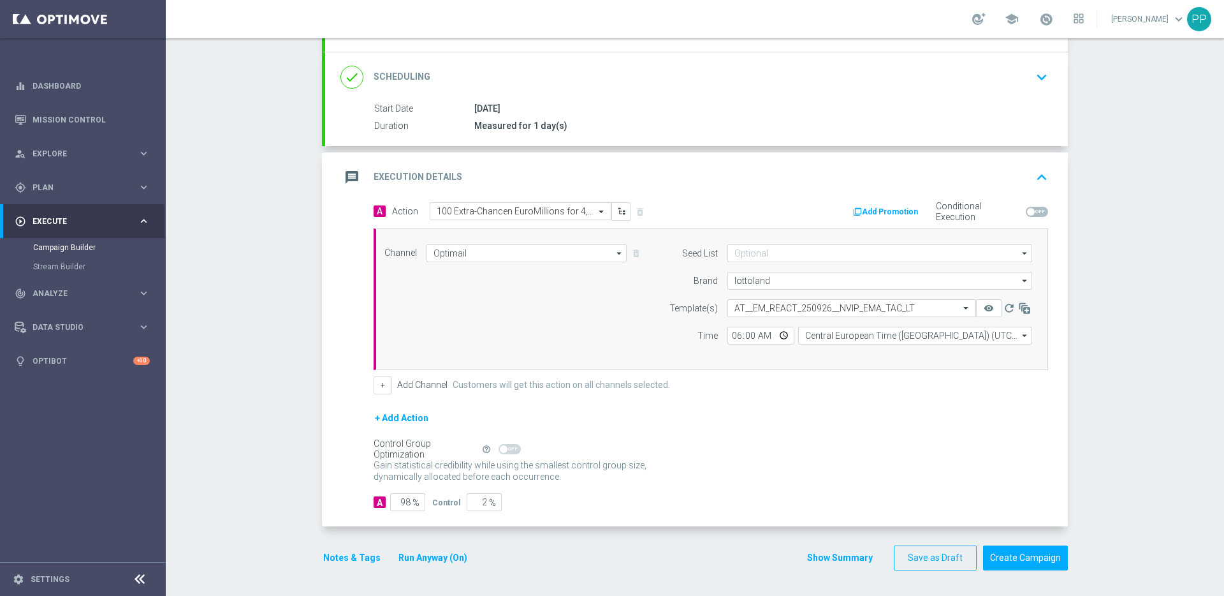
click at [756, 400] on form "A Action Select action 100 Extra-Chancen EuroMillions for 4,90€ delete_forever …" at bounding box center [711, 356] width 675 height 309
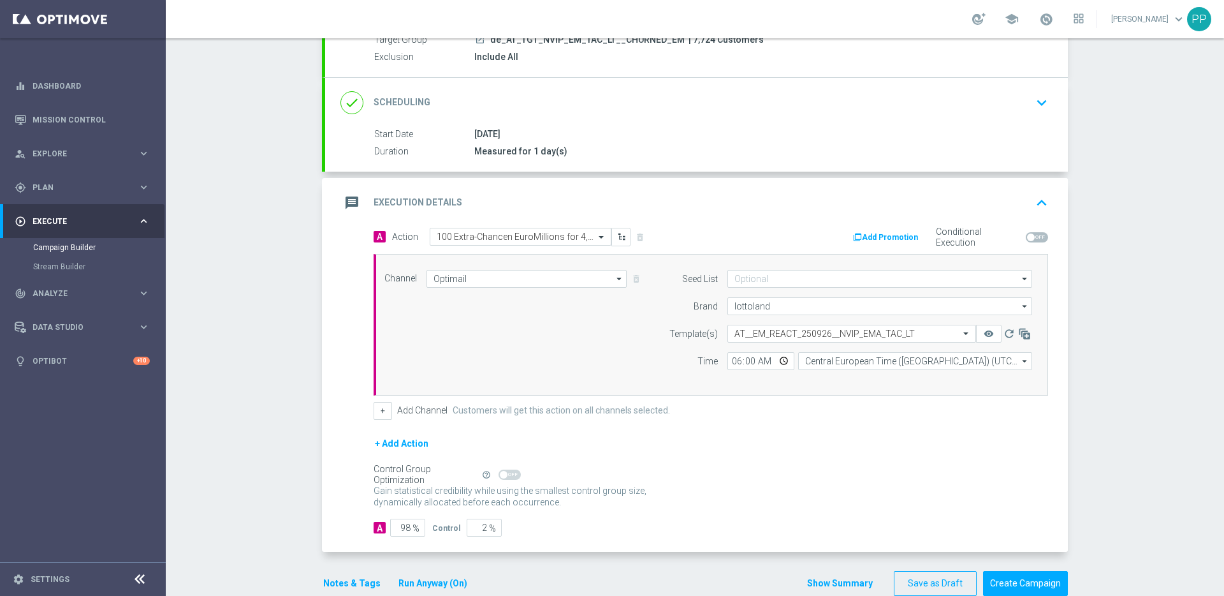
scroll to position [156, 0]
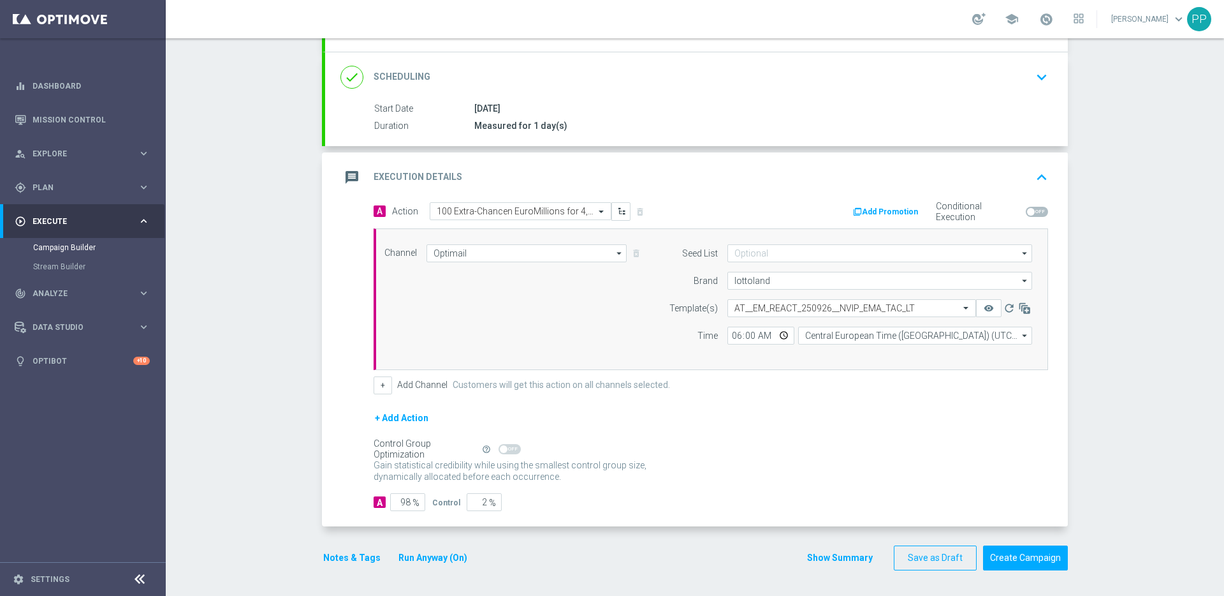
click at [948, 469] on div "Gain statistical credibility while using the smallest control group size, dynam…" at bounding box center [711, 471] width 675 height 31
click at [1042, 556] on button "Create Campaign" at bounding box center [1025, 557] width 85 height 25
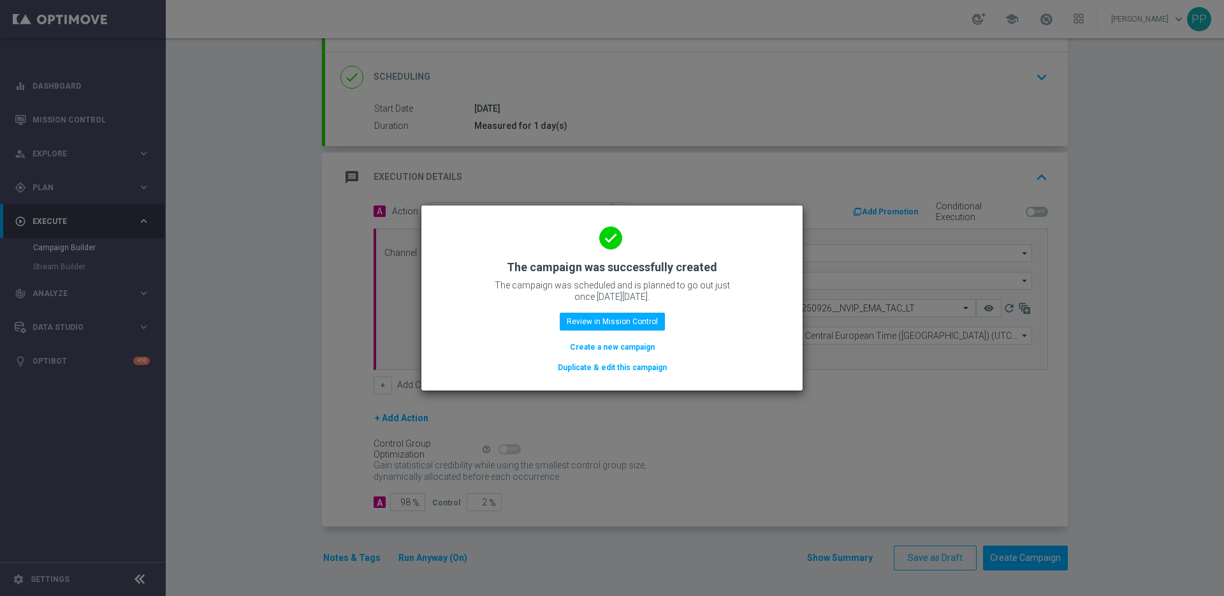
click at [579, 369] on button "Duplicate & edit this campaign" at bounding box center [613, 367] width 112 height 14
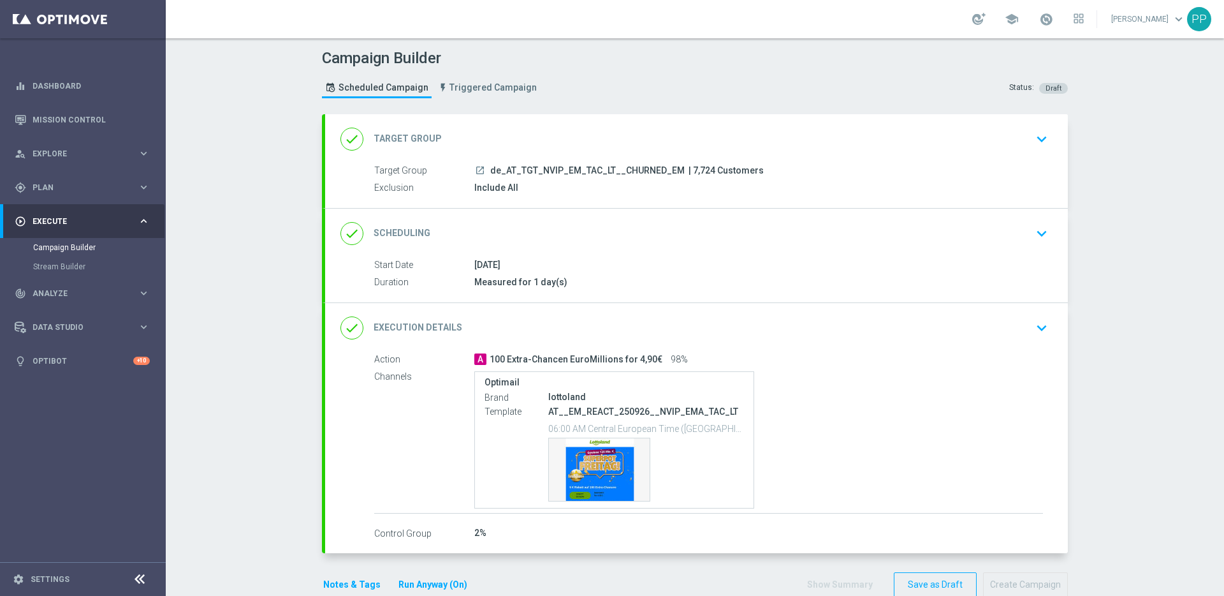
click at [592, 140] on div "done Target Group keyboard_arrow_down" at bounding box center [696, 139] width 712 height 24
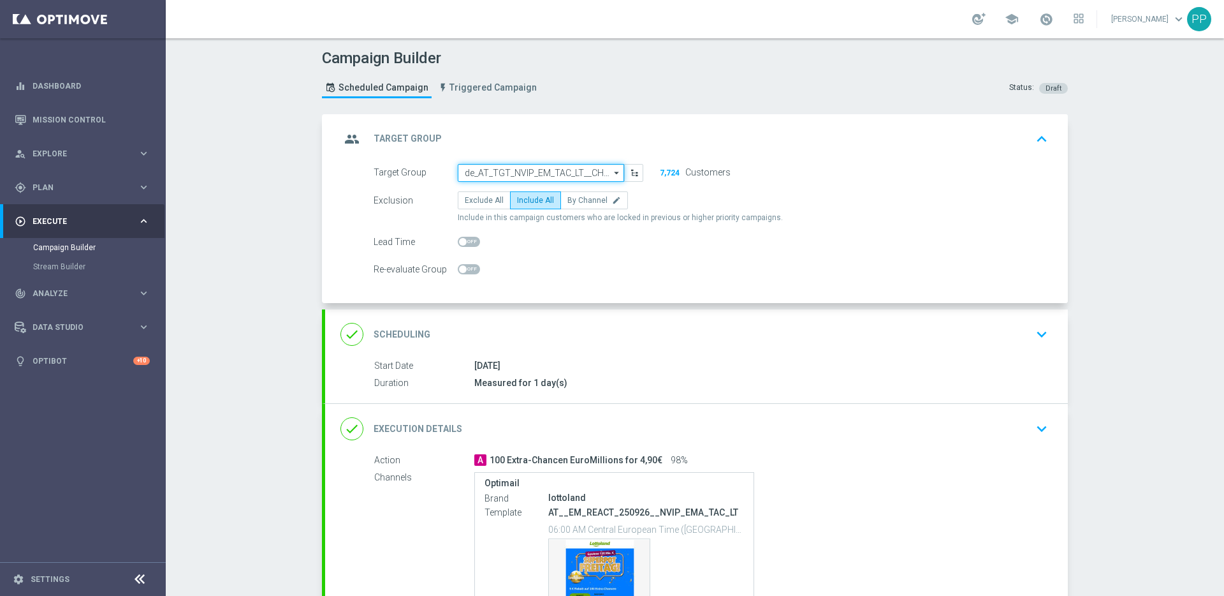
click at [552, 172] on input "de_AT_TGT_NVIP_EM_TAC_LT__CHURNED_EM" at bounding box center [541, 173] width 166 height 18
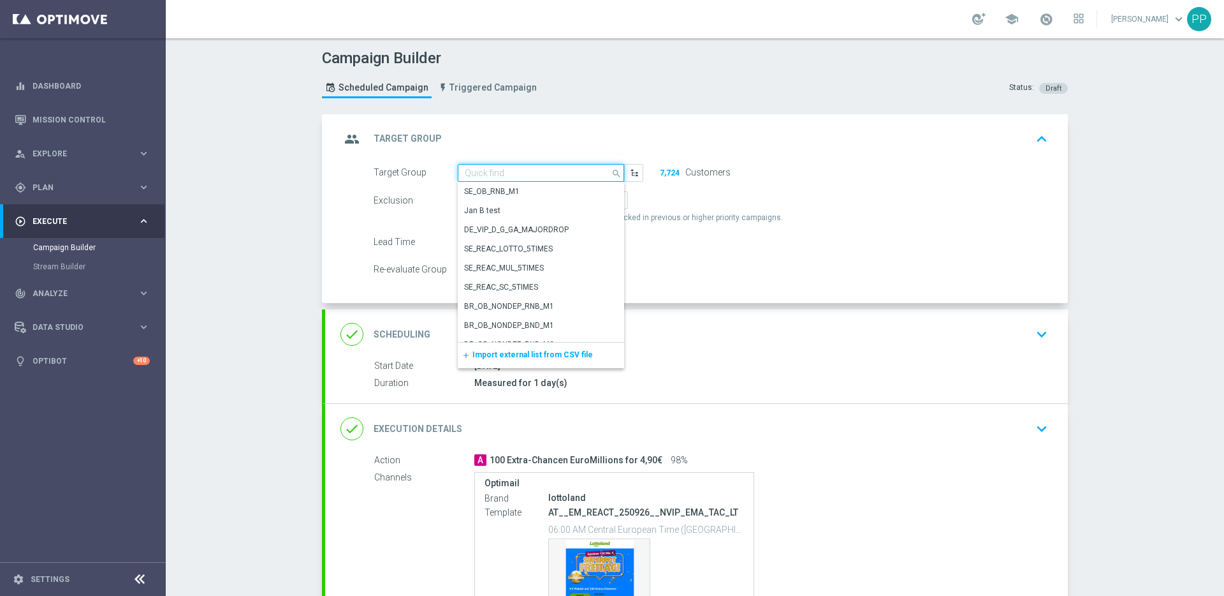
paste input "AT__LASTYEAR_LOTTO__NVIP_EMA_TAC_MIX"
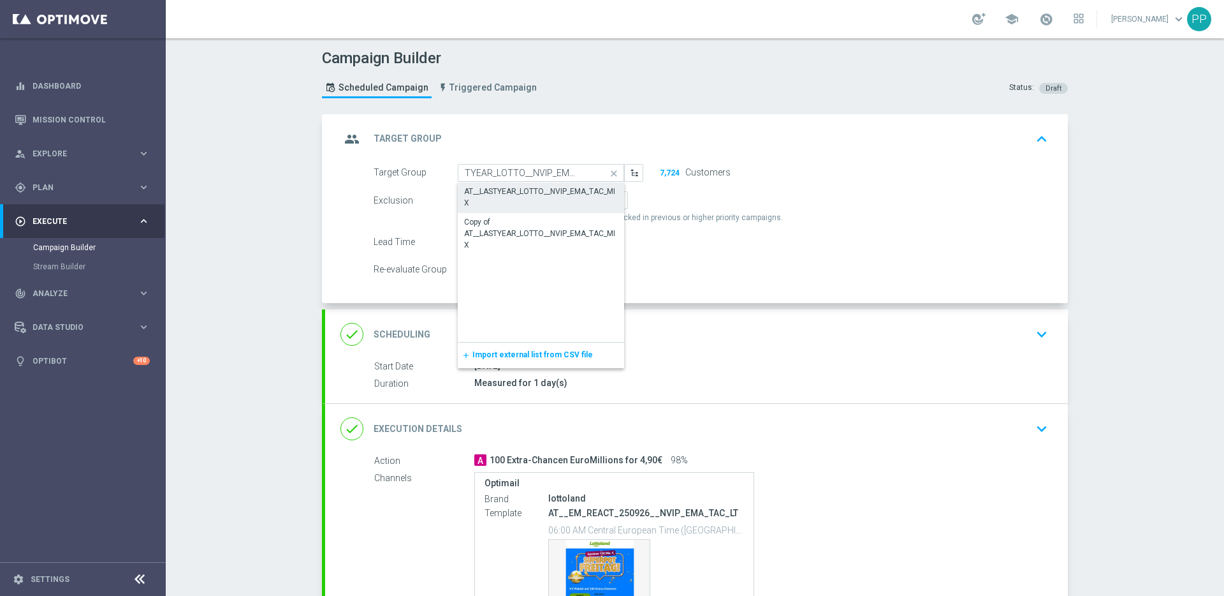
click at [512, 193] on div "AT__LASTYEAR_LOTTO__NVIP_EMA_TAC_MIX" at bounding box center [541, 197] width 154 height 23
type input "AT__LASTYEAR_LOTTO__NVIP_EMA_TAC_MIX"
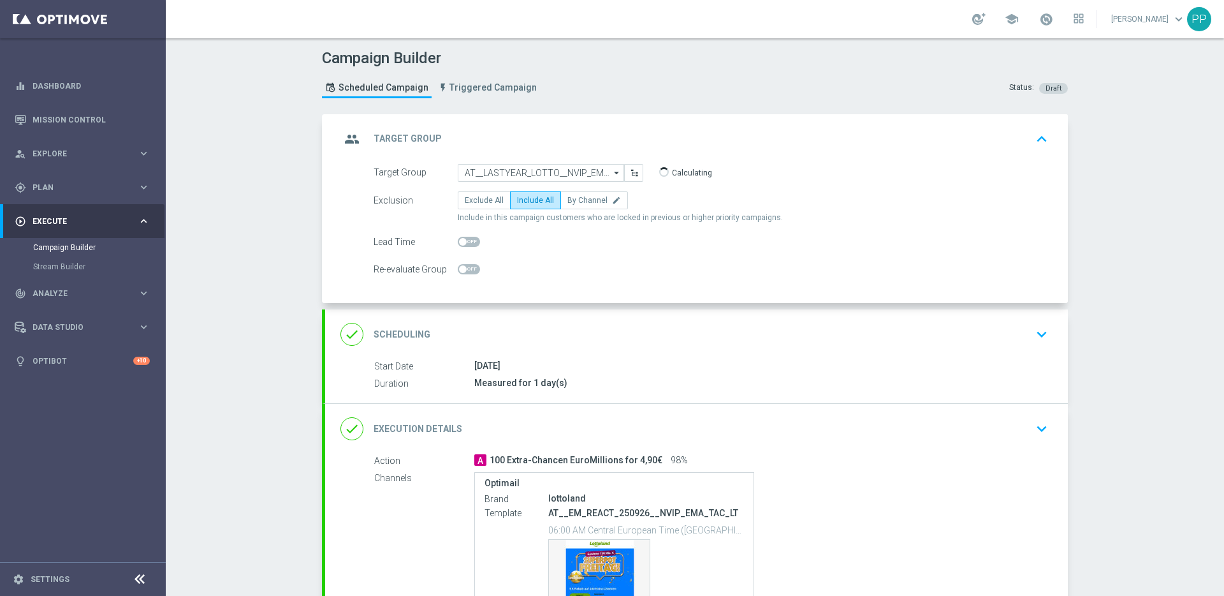
click at [622, 415] on div "done Execution Details keyboard_arrow_down" at bounding box center [696, 429] width 743 height 50
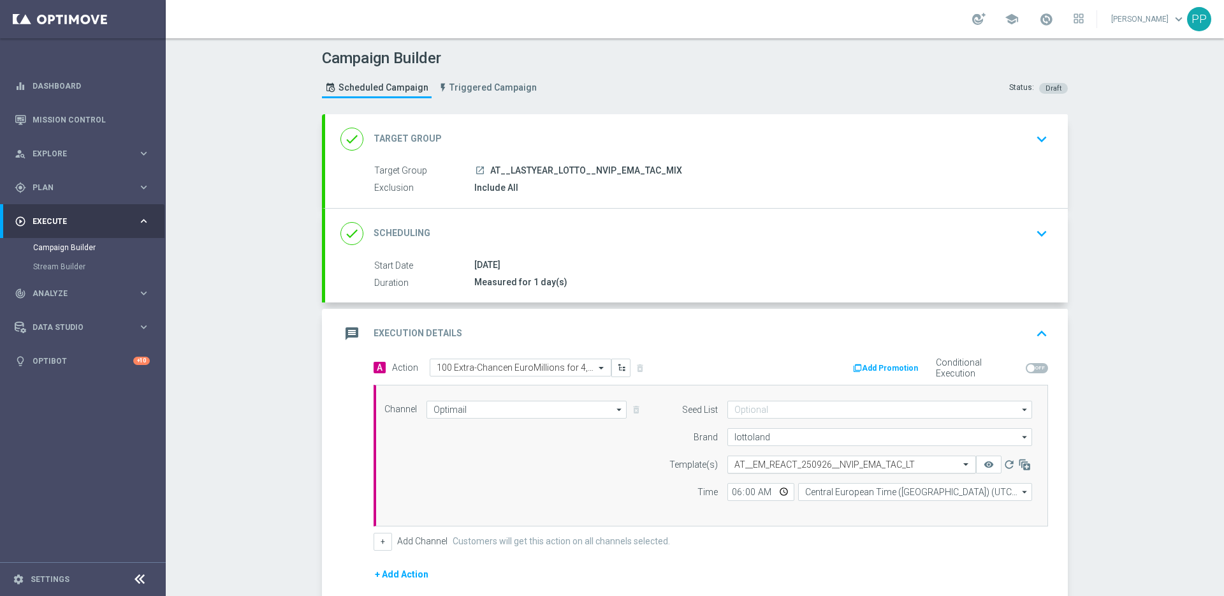
click at [765, 470] on div "Select template AT__EM_REACT_250926__NVIP_EMA_TAC_LT" at bounding box center [852, 464] width 249 height 18
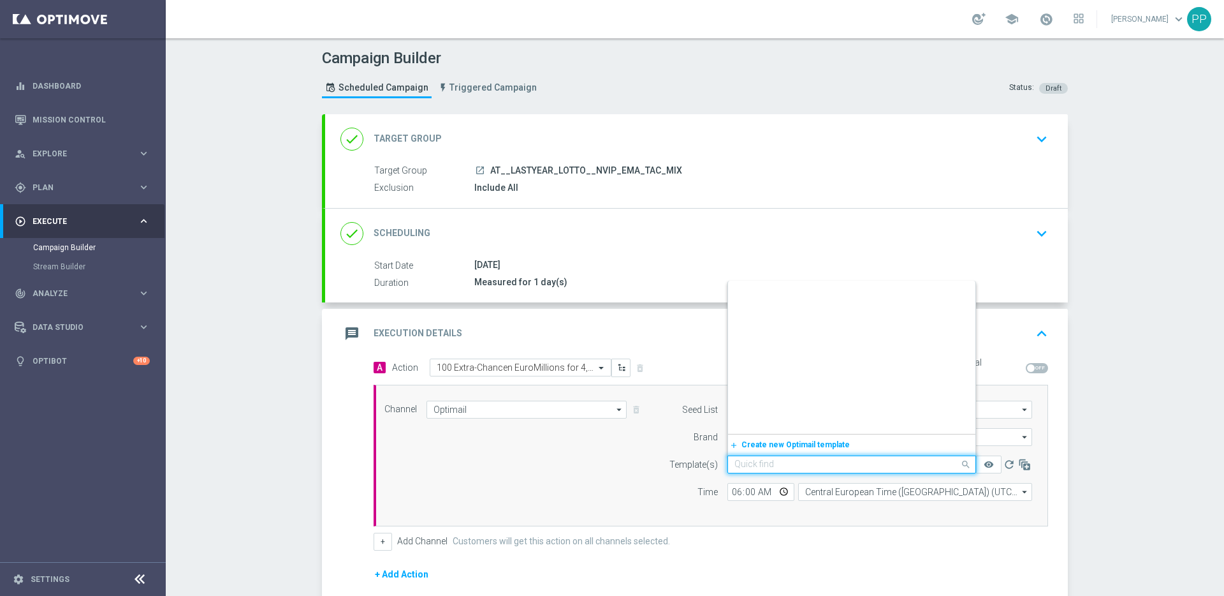
paste input "AT__EM_REACT_250926__NVIP_EMA_TAC_LT"
type input "AT__EM_REACT_250926__NVIP_EMA_TAC_LT"
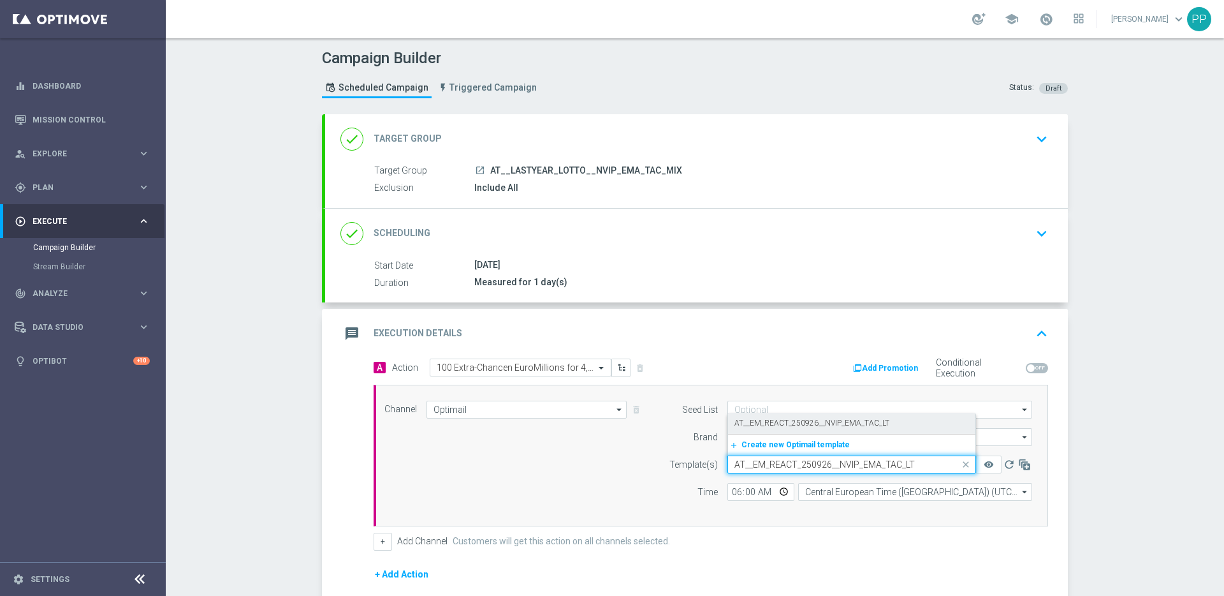
click at [747, 421] on label "AT__EM_REACT_250926__NVIP_EMA_TAC_LT" at bounding box center [812, 423] width 155 height 11
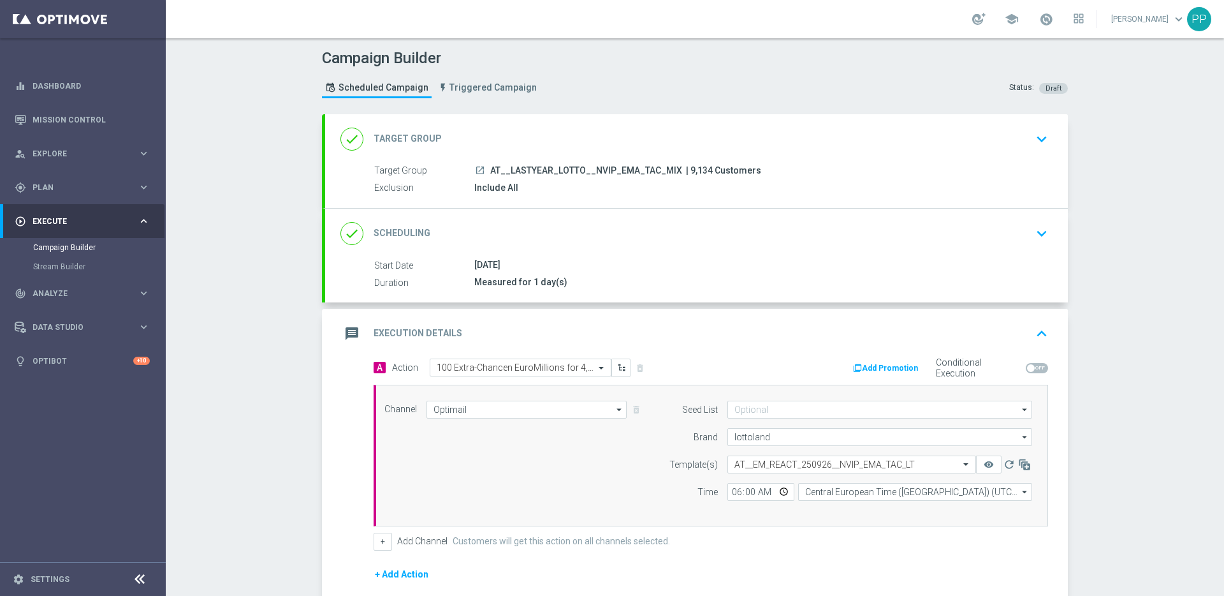
click at [603, 491] on div "Channel Optimail Optimail arrow_drop_down Show Selected 1 of 26 Silverpop" at bounding box center [708, 455] width 667 height 110
click at [686, 173] on span "| 9,134 Customers" at bounding box center [723, 170] width 75 height 11
copy span "9,134"
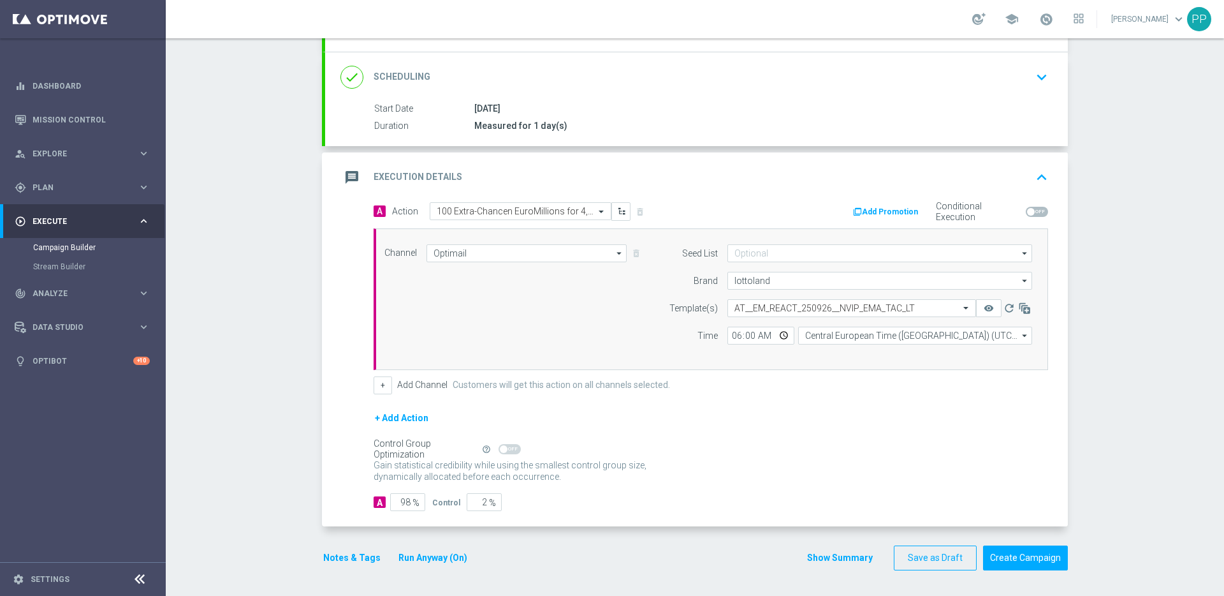
click at [781, 436] on div "+ Add Action" at bounding box center [711, 426] width 675 height 32
click at [349, 559] on button "Notes & Tags" at bounding box center [352, 558] width 60 height 16
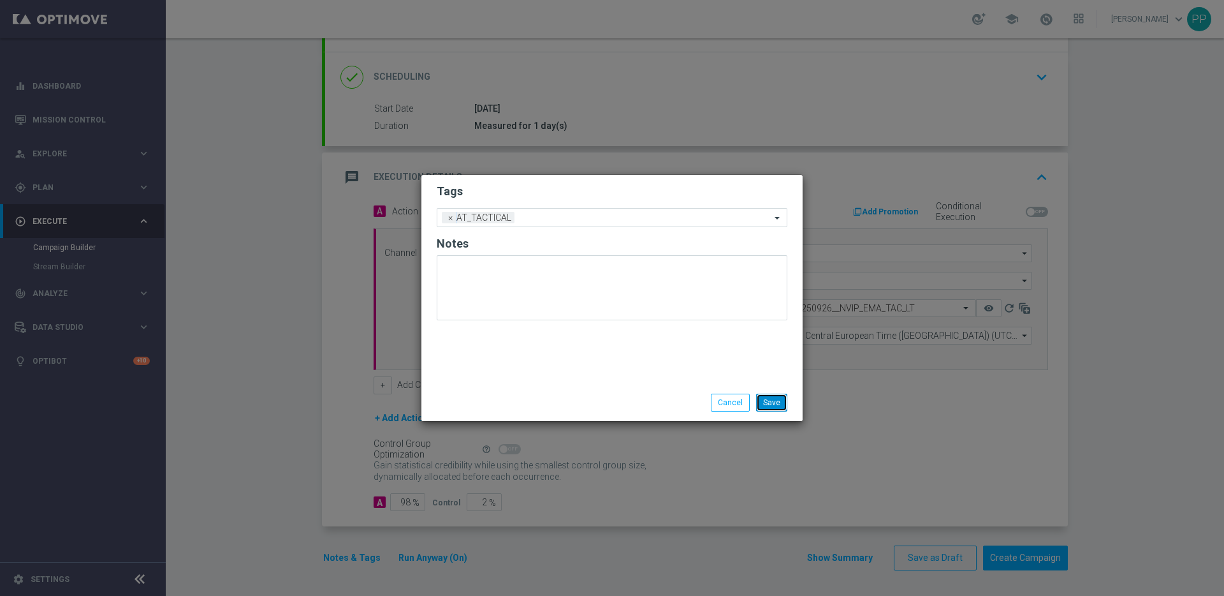
click at [777, 402] on button "Save" at bounding box center [771, 402] width 31 height 18
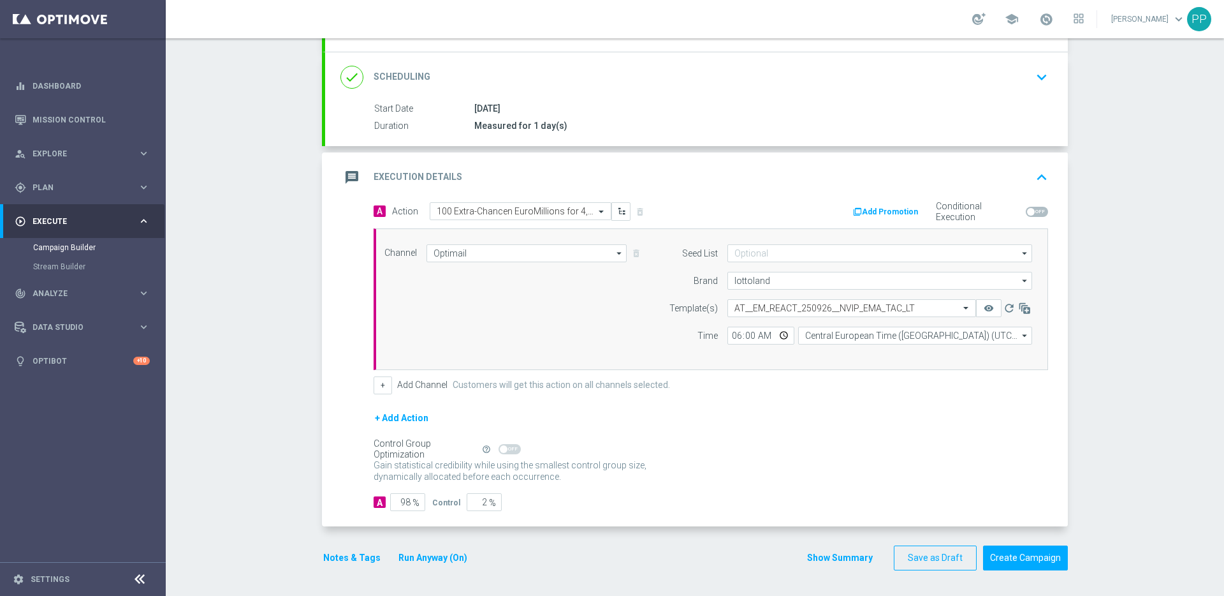
click at [800, 459] on div "Gain statistical credibility while using the smallest control group size, dynam…" at bounding box center [711, 471] width 675 height 31
click at [1001, 559] on button "Create Campaign" at bounding box center [1025, 557] width 85 height 25
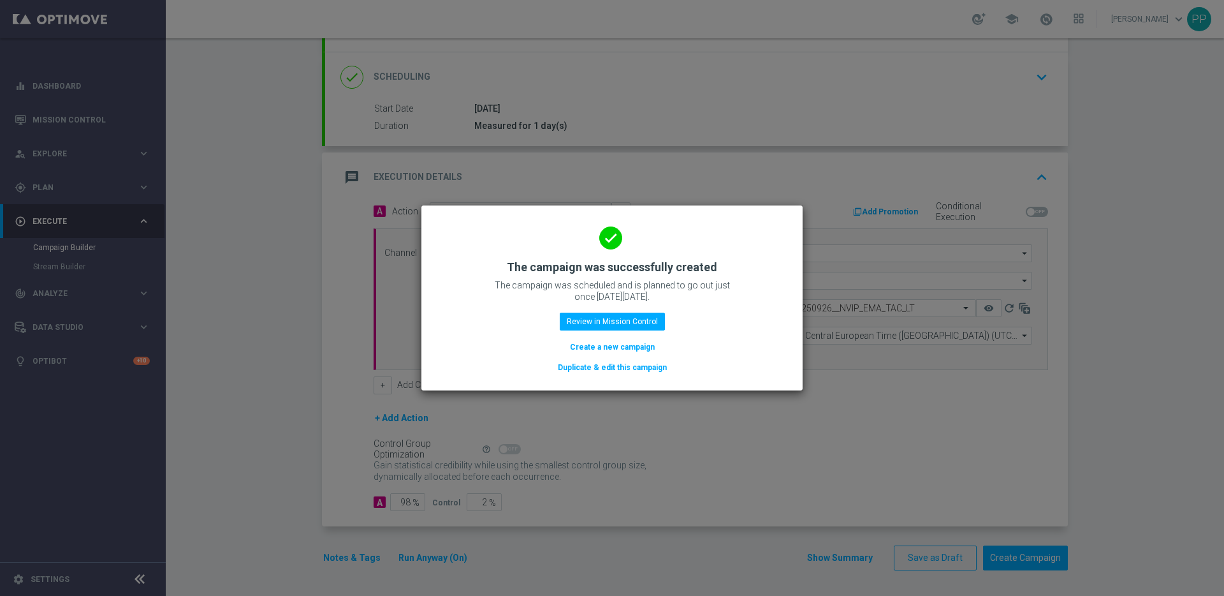
click at [603, 348] on button "Create a new campaign" at bounding box center [612, 347] width 87 height 14
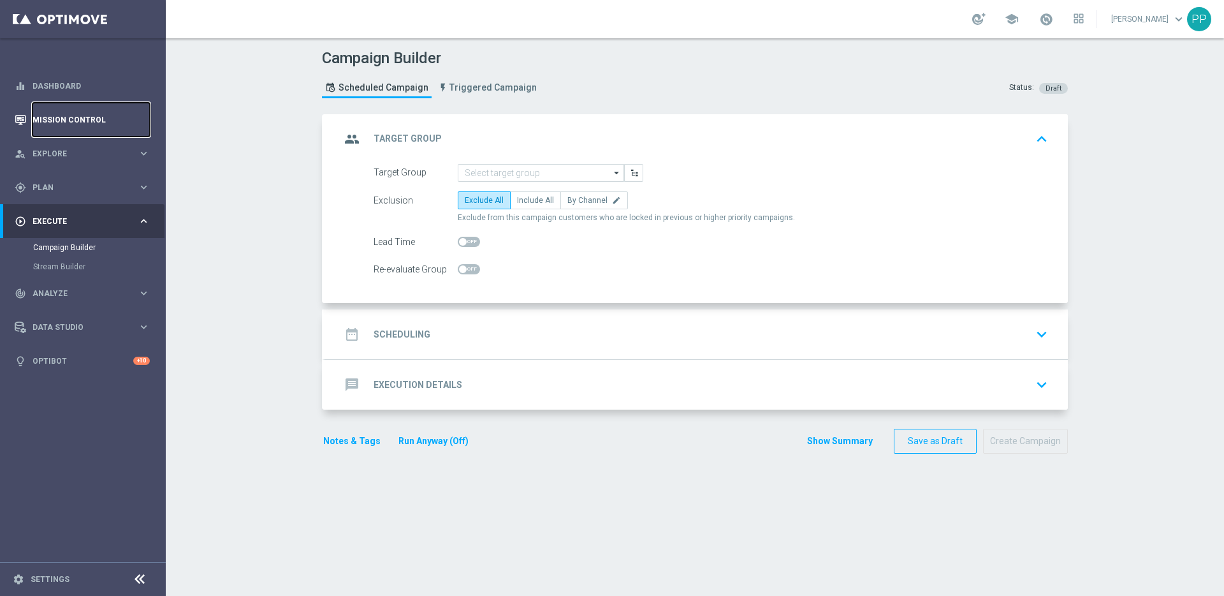
click at [36, 123] on link "Mission Control" at bounding box center [91, 120] width 117 height 34
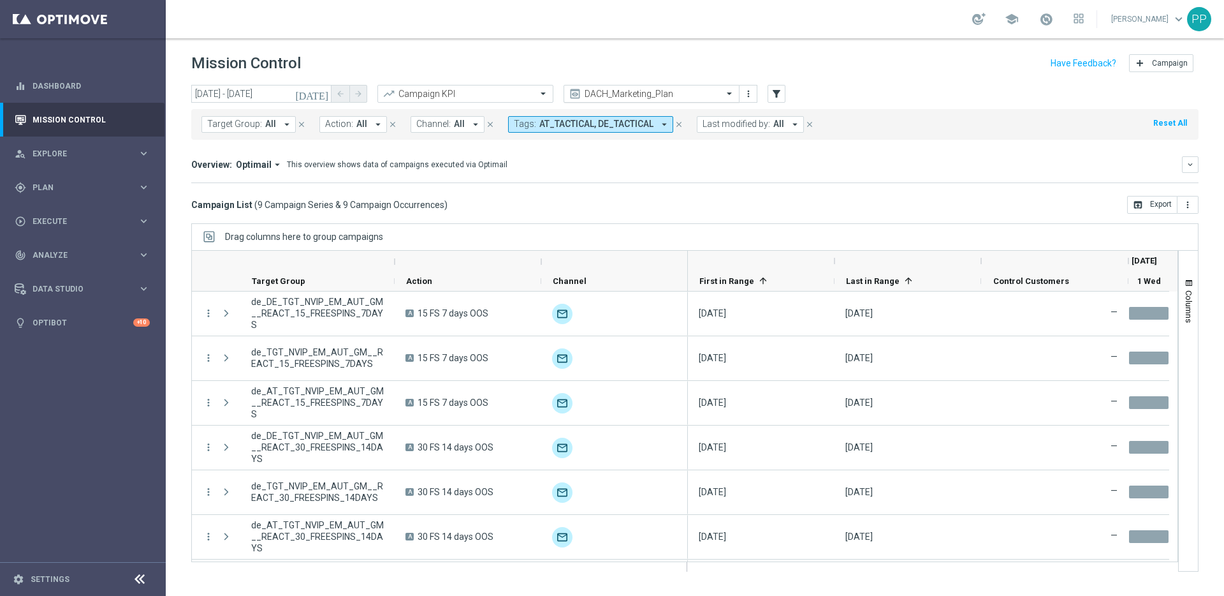
click at [637, 91] on input "text" at bounding box center [639, 94] width 136 height 11
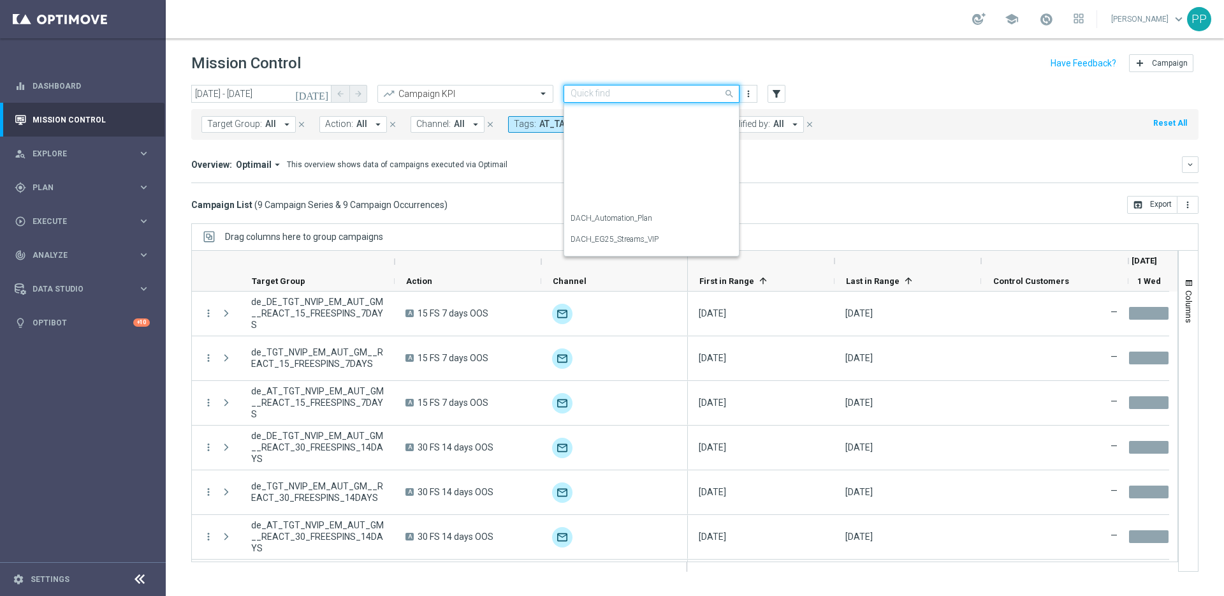
scroll to position [189, 0]
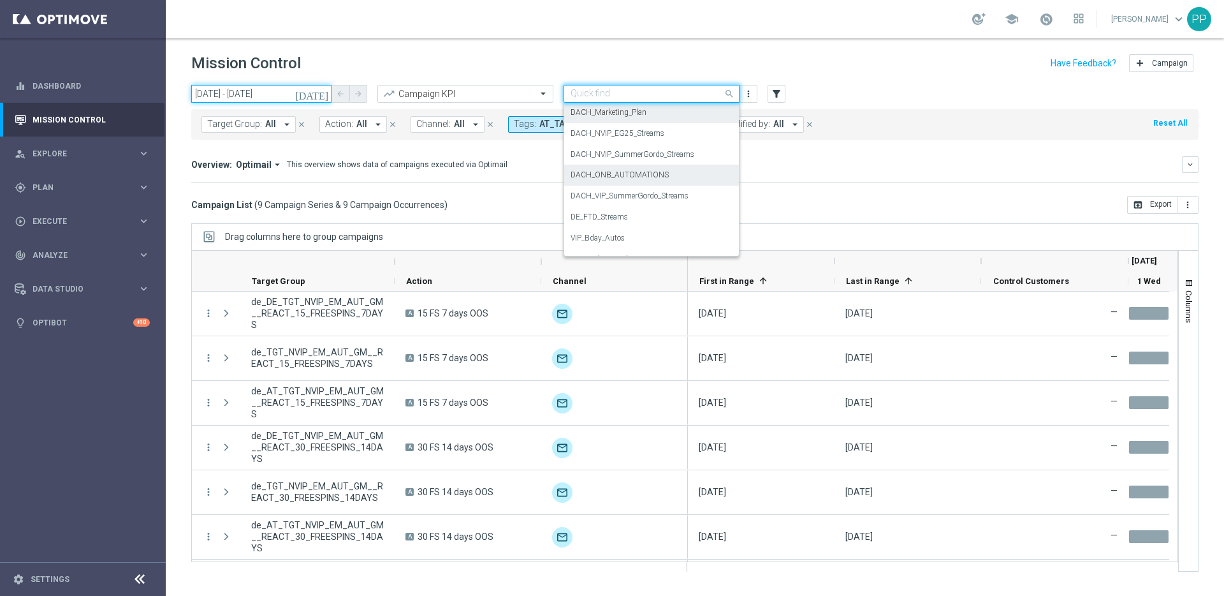
click at [237, 99] on input "[DATE] - [DATE]" at bounding box center [261, 94] width 140 height 18
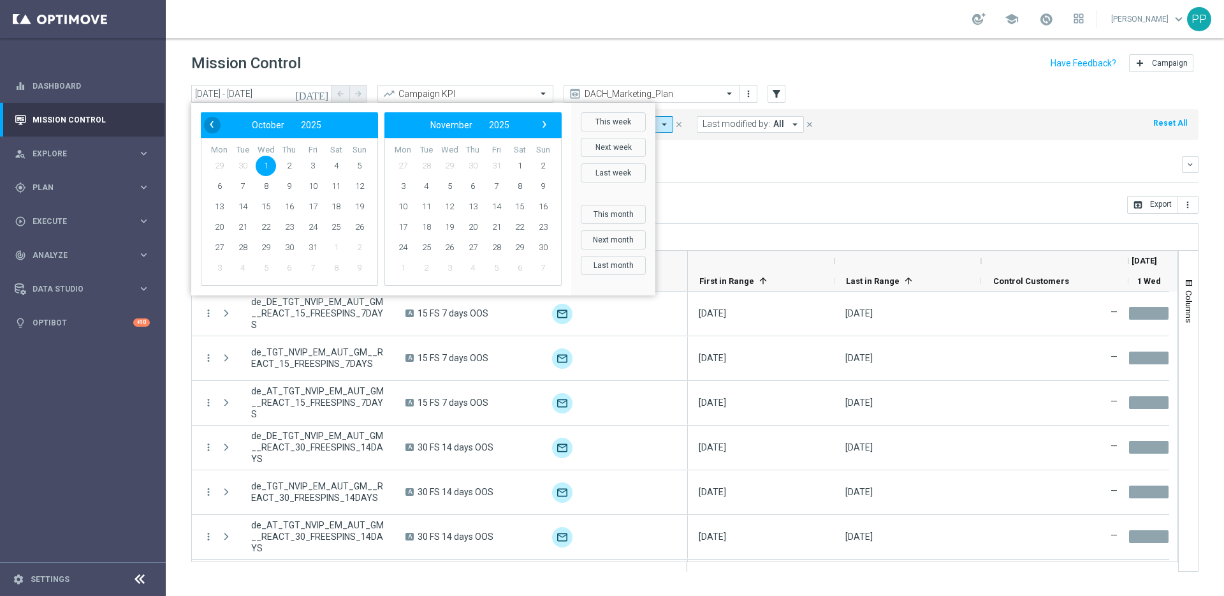
click at [210, 124] on span "‹" at bounding box center [211, 124] width 17 height 17
click at [311, 229] on span "26" at bounding box center [313, 227] width 20 height 20
click at [311, 228] on span "26" at bounding box center [313, 227] width 20 height 20
type input "[DATE] - [DATE]"
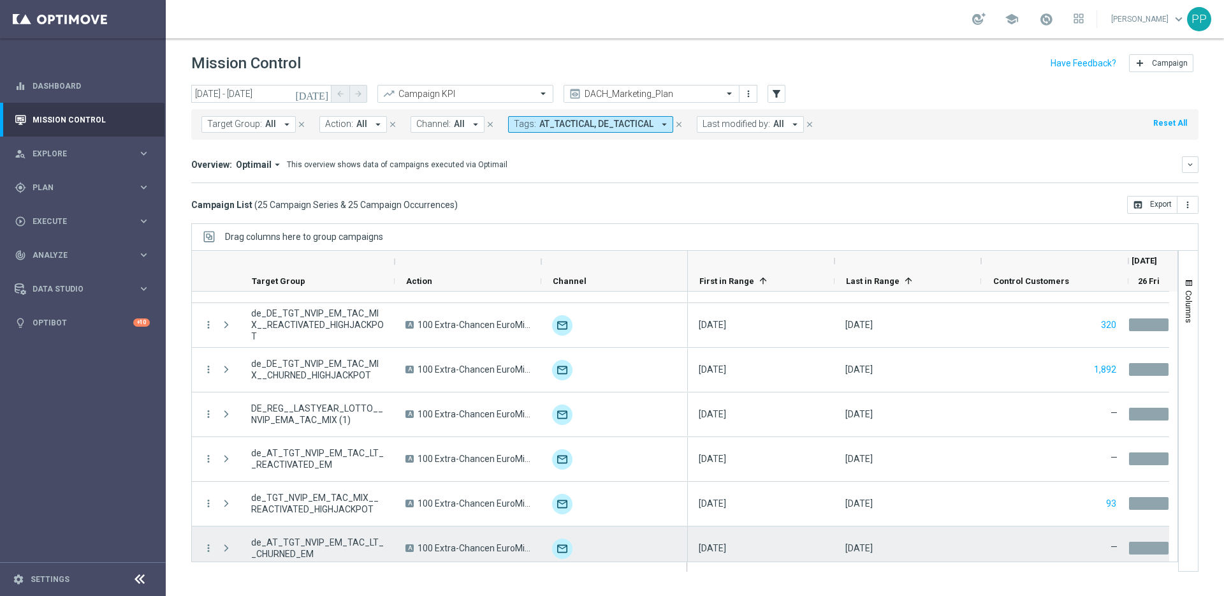
scroll to position [846, 0]
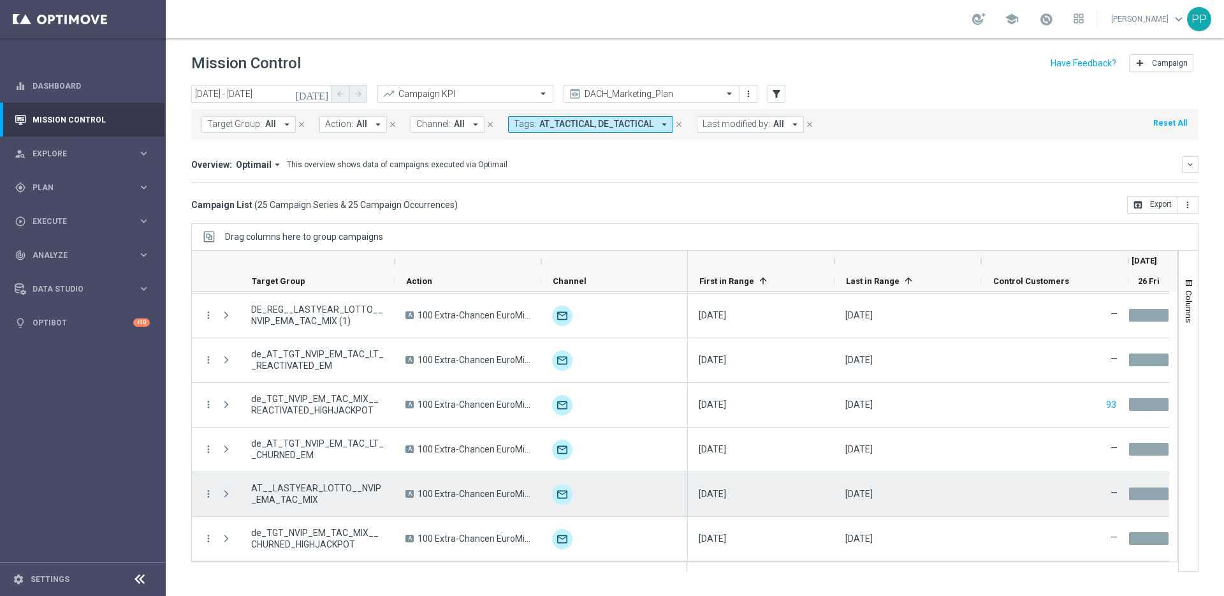
click at [226, 495] on span at bounding box center [226, 493] width 11 height 10
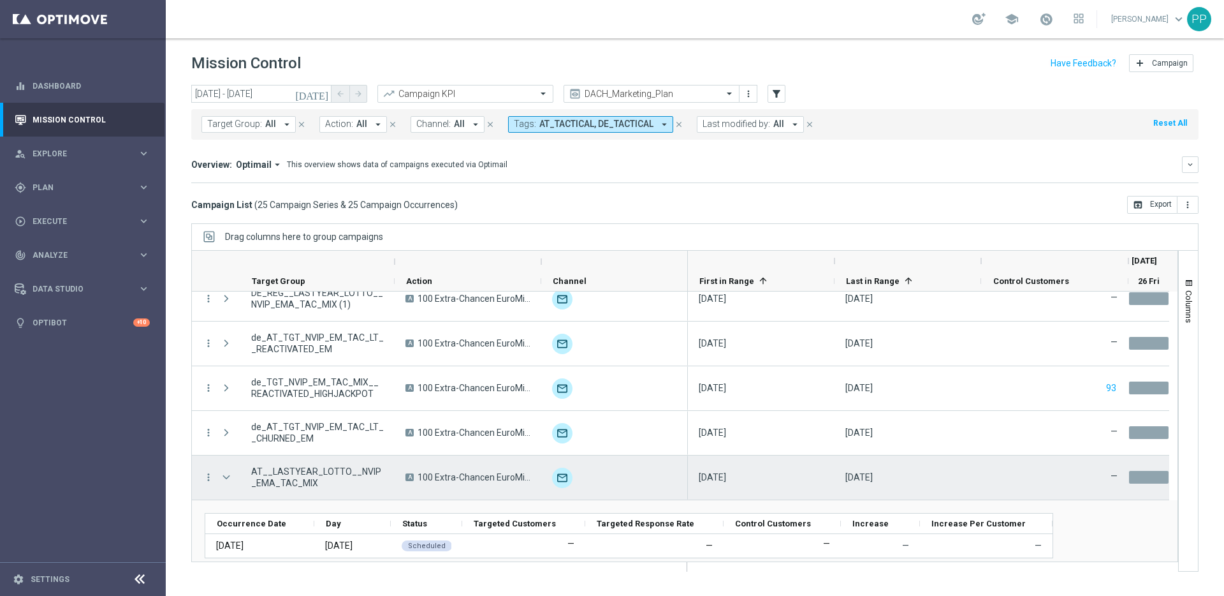
scroll to position [874, 0]
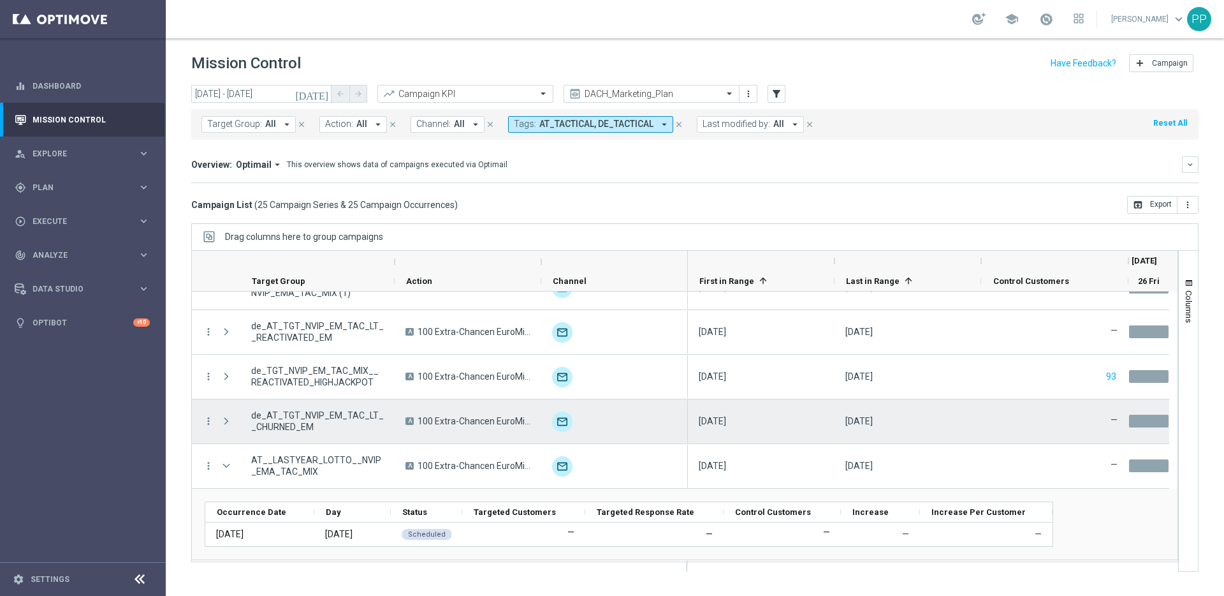
click at [226, 421] on span at bounding box center [226, 421] width 11 height 10
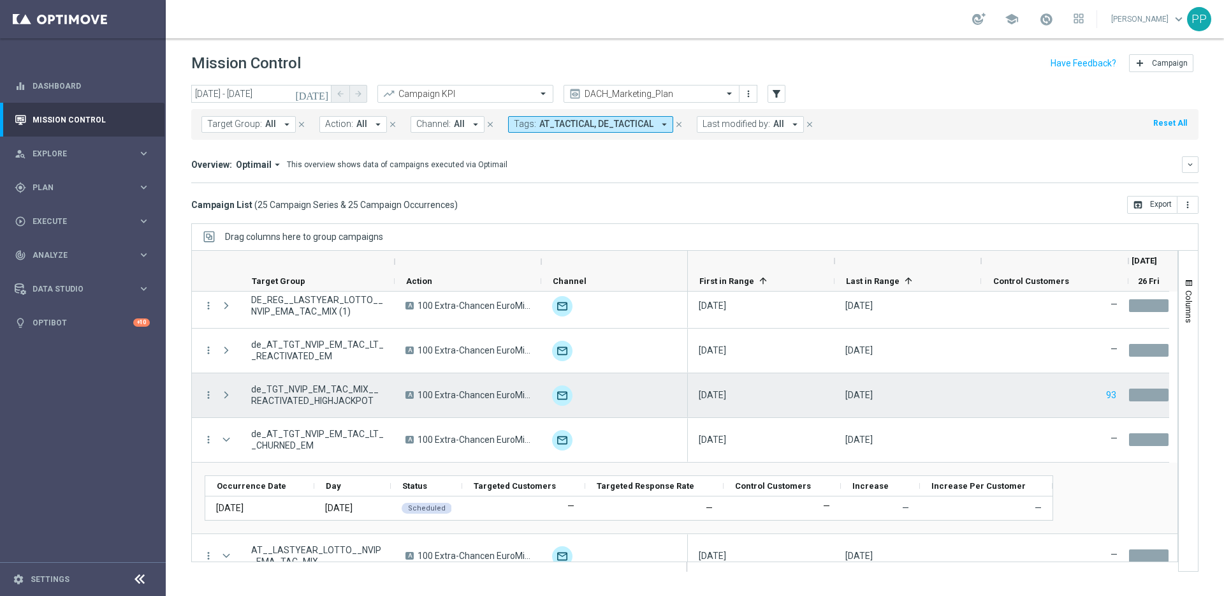
scroll to position [854, 0]
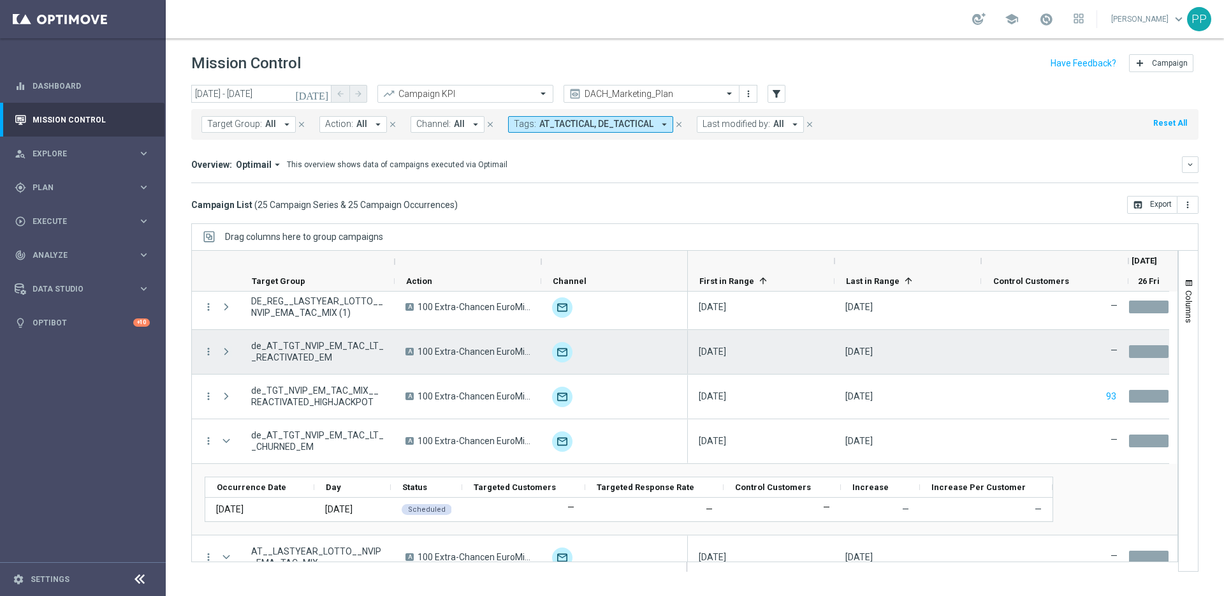
click at [230, 348] on span at bounding box center [226, 351] width 11 height 10
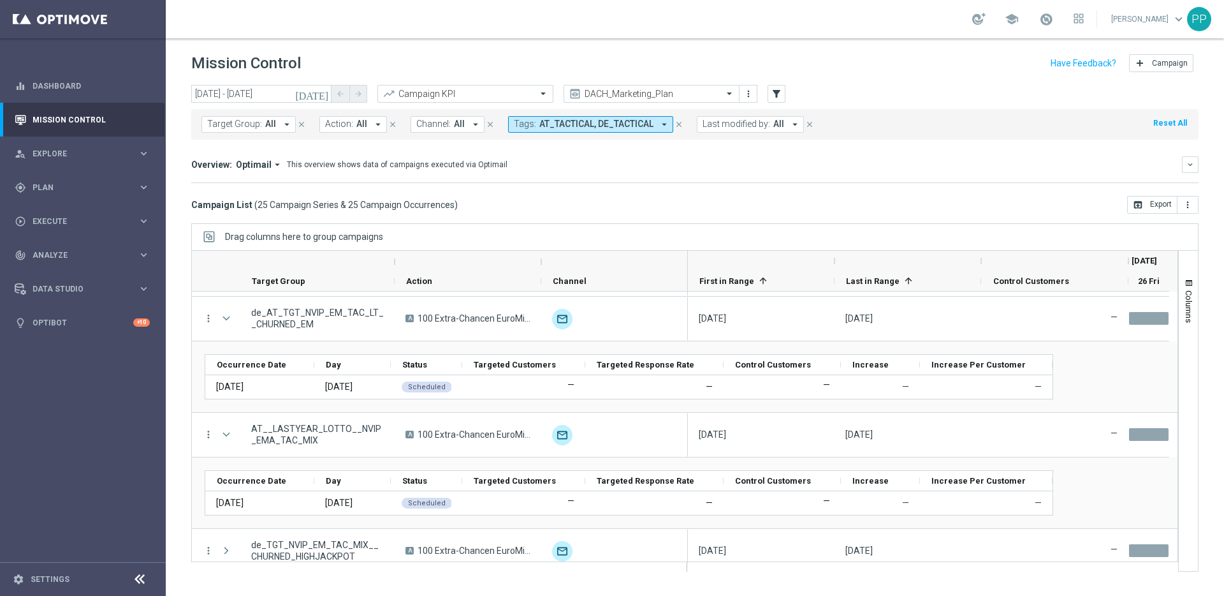
scroll to position [1060, 0]
